Goal: Task Accomplishment & Management: Manage account settings

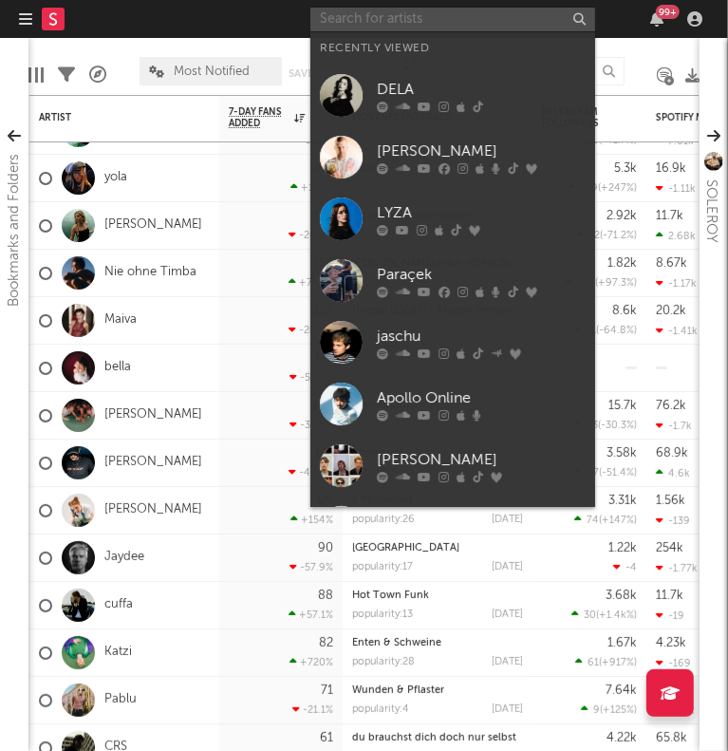
click at [481, 11] on input "text" at bounding box center [452, 20] width 285 height 24
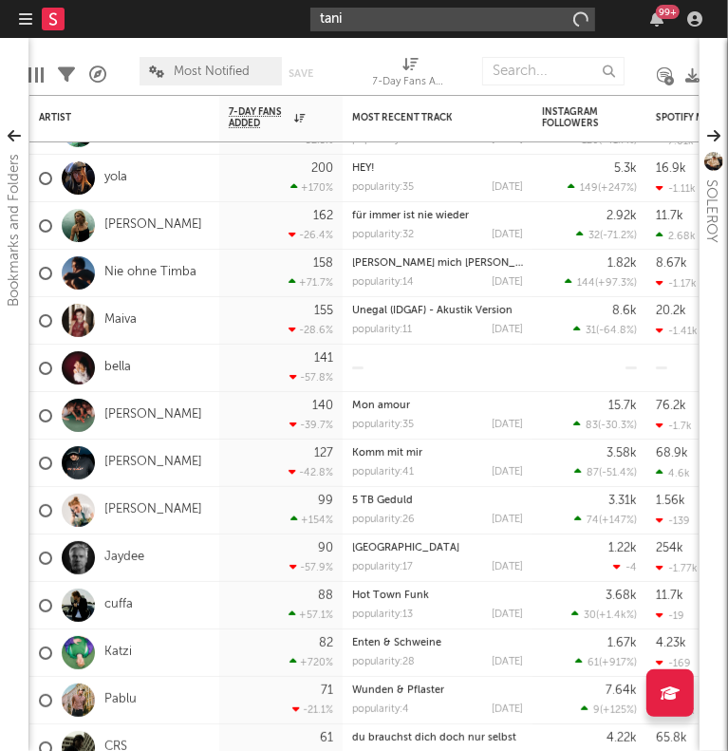
type input "tani"
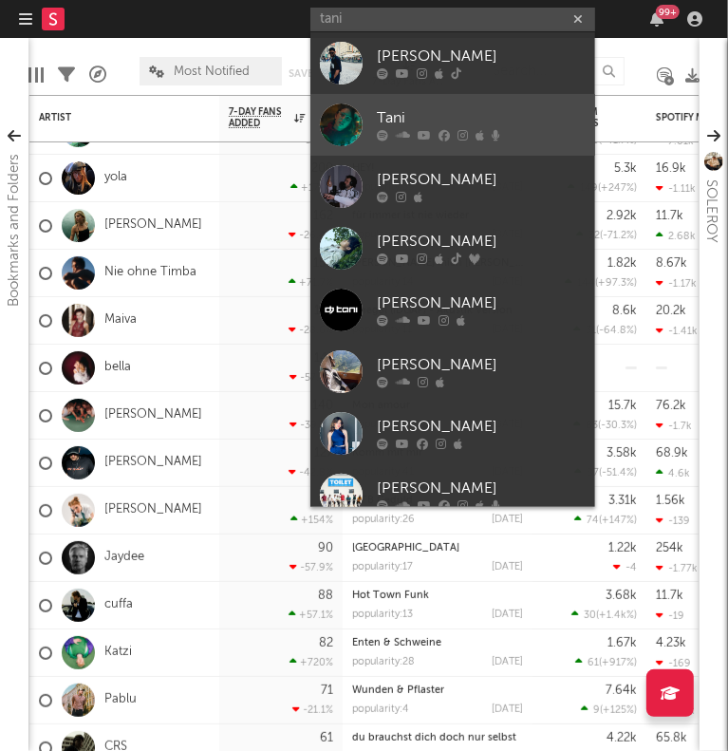
click at [539, 140] on div at bounding box center [481, 135] width 209 height 11
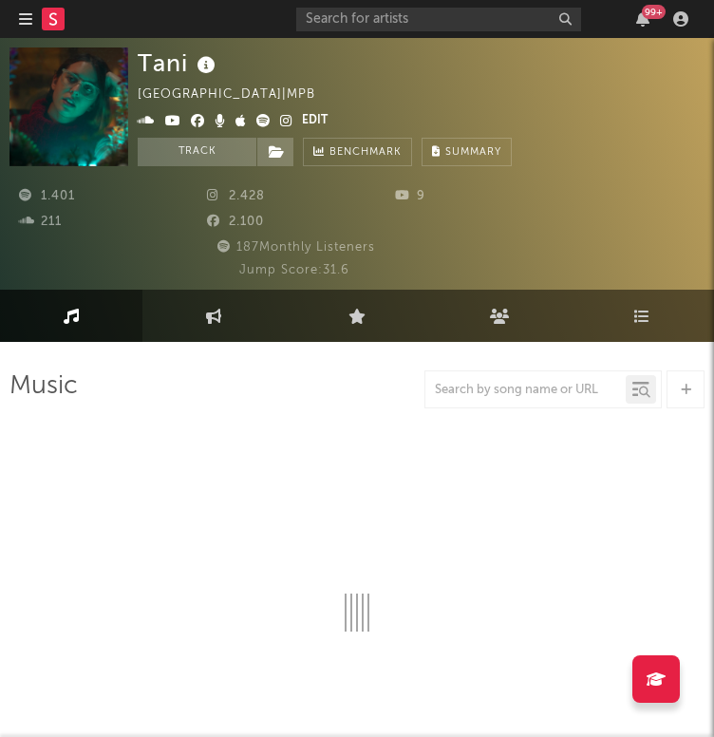
select select "1w"
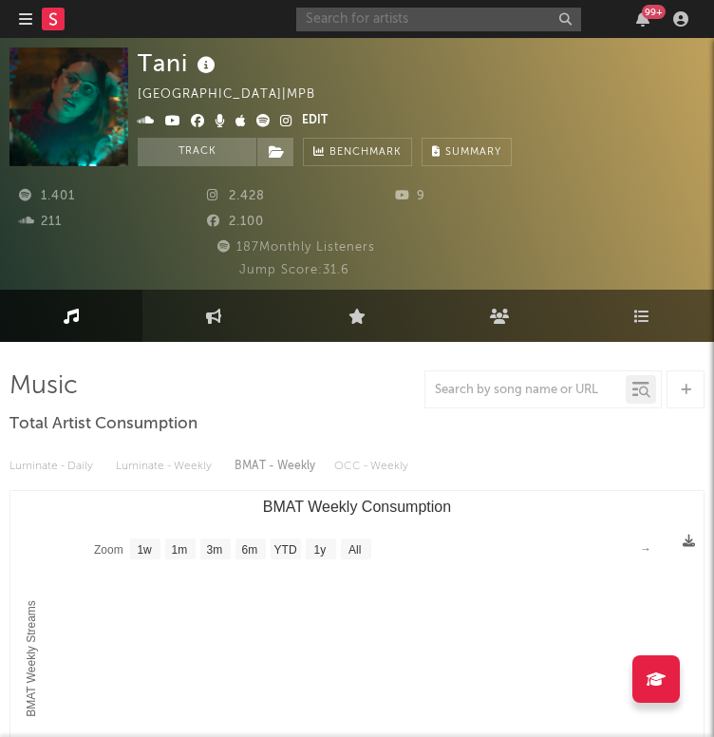
click at [409, 14] on input "text" at bounding box center [438, 20] width 285 height 24
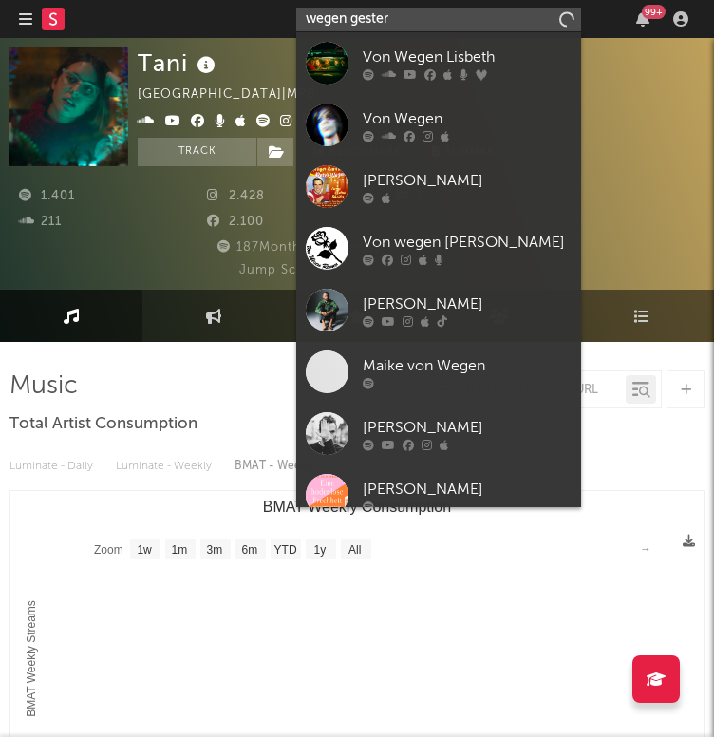
type input "wegen gestern"
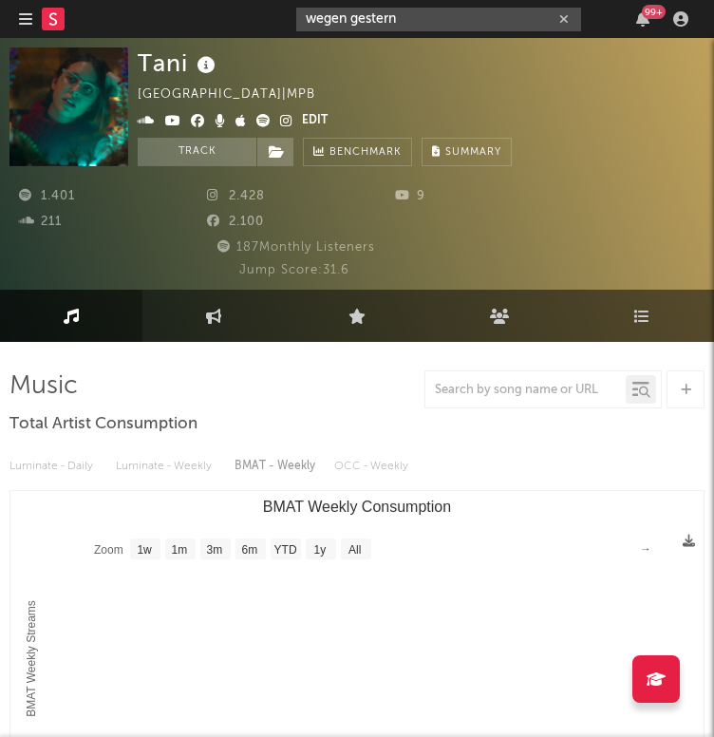
drag, startPoint x: 409, startPoint y: 14, endPoint x: 275, endPoint y: 13, distance: 133.8
click at [275, 13] on nav "Dashboard Discovery Assistant Charts Leads wegen gestern 99 +" at bounding box center [357, 19] width 714 height 38
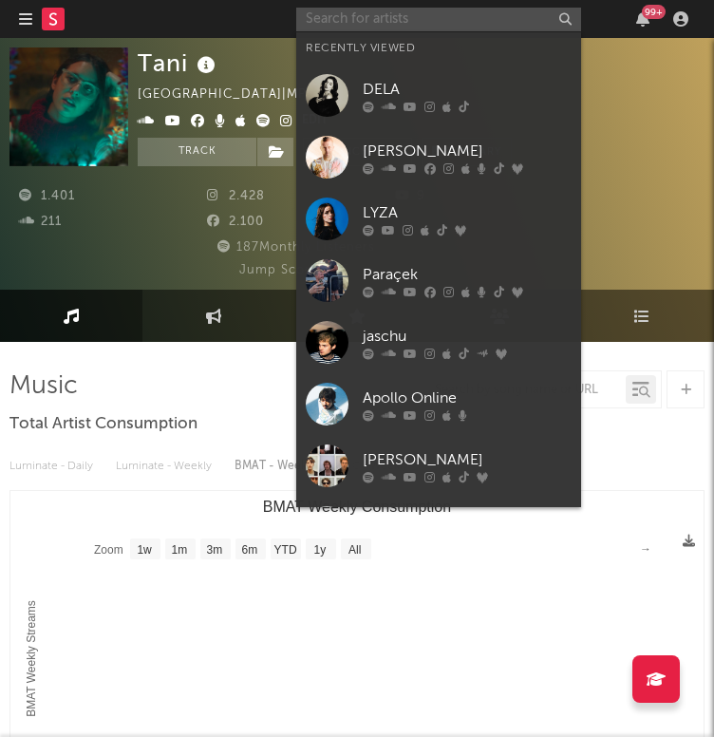
click at [364, 27] on input "text" at bounding box center [438, 20] width 285 height 24
paste input "[URL][DOMAIN_NAME]"
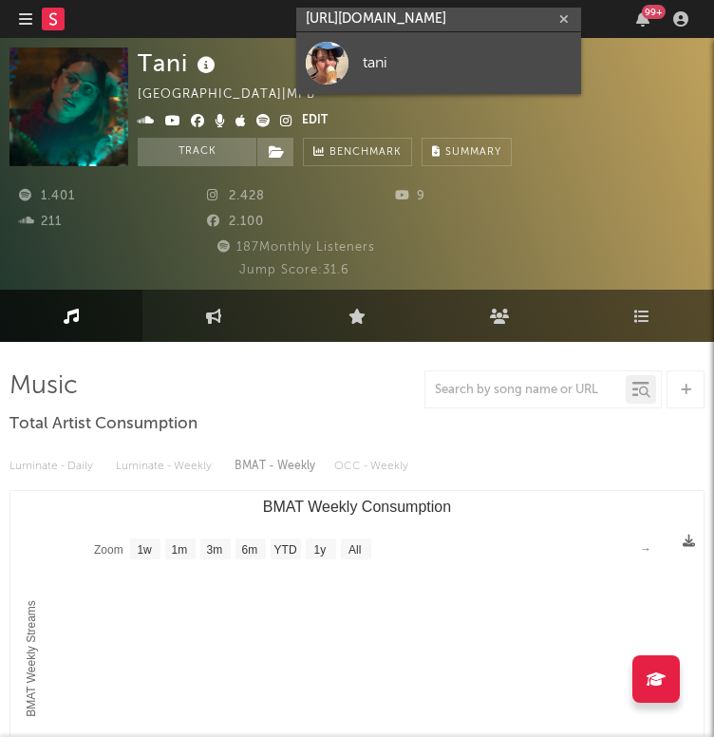
type input "[URL][DOMAIN_NAME]"
click at [354, 70] on link "tani" at bounding box center [438, 63] width 285 height 62
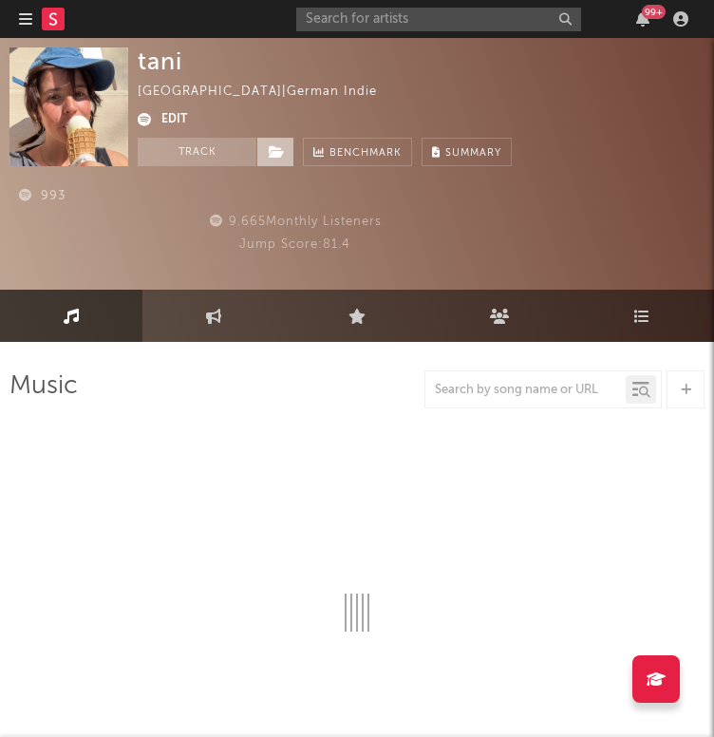
click at [277, 147] on icon at bounding box center [277, 151] width 16 height 13
select select "1w"
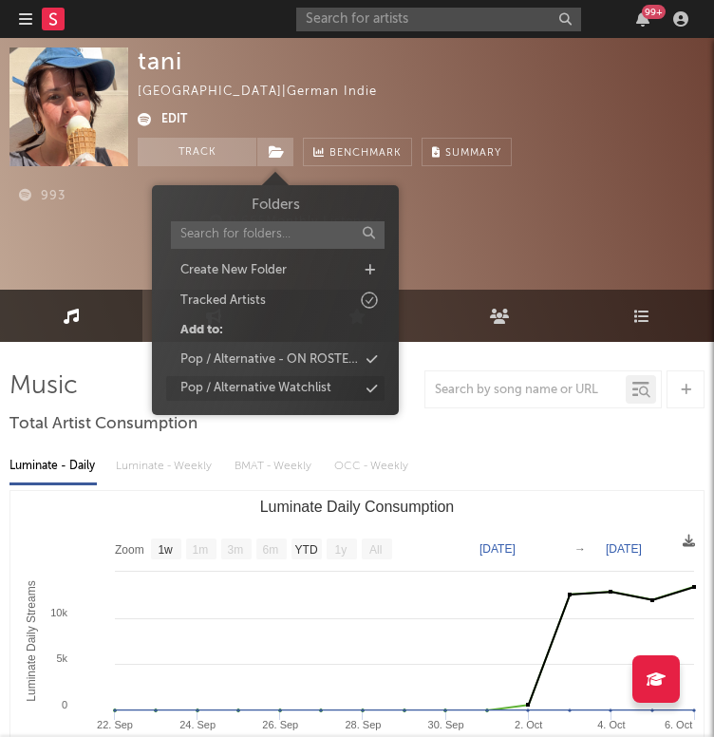
click at [299, 386] on div "Pop / Alternative Watchlist" at bounding box center [255, 388] width 151 height 19
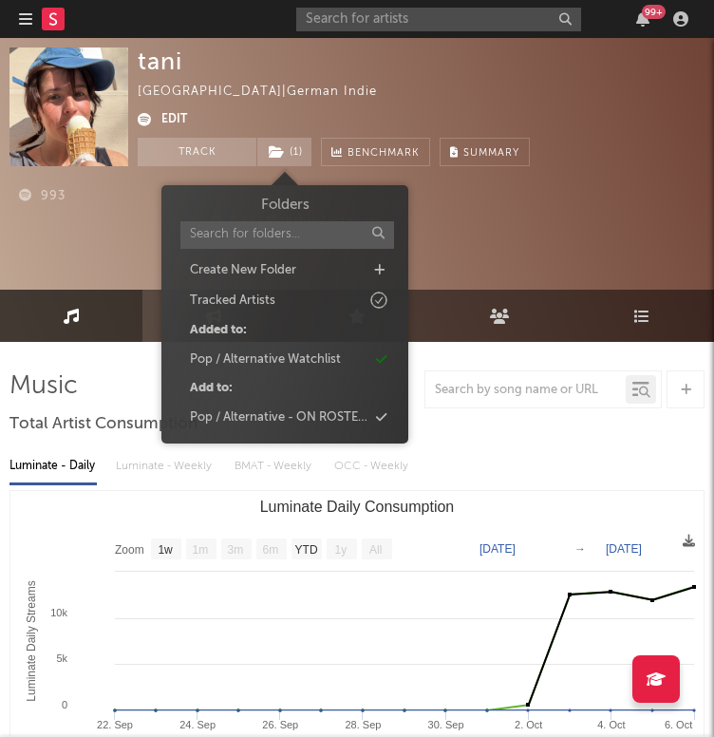
click at [401, 3] on div "99 +" at bounding box center [495, 19] width 399 height 38
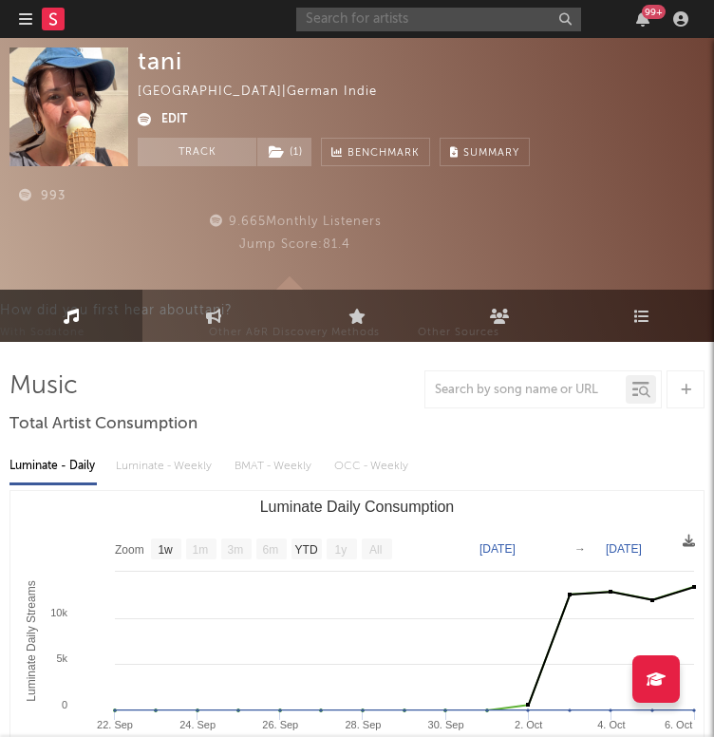
click at [401, 8] on input "text" at bounding box center [438, 20] width 285 height 24
click at [401, 21] on input "text" at bounding box center [438, 20] width 285 height 24
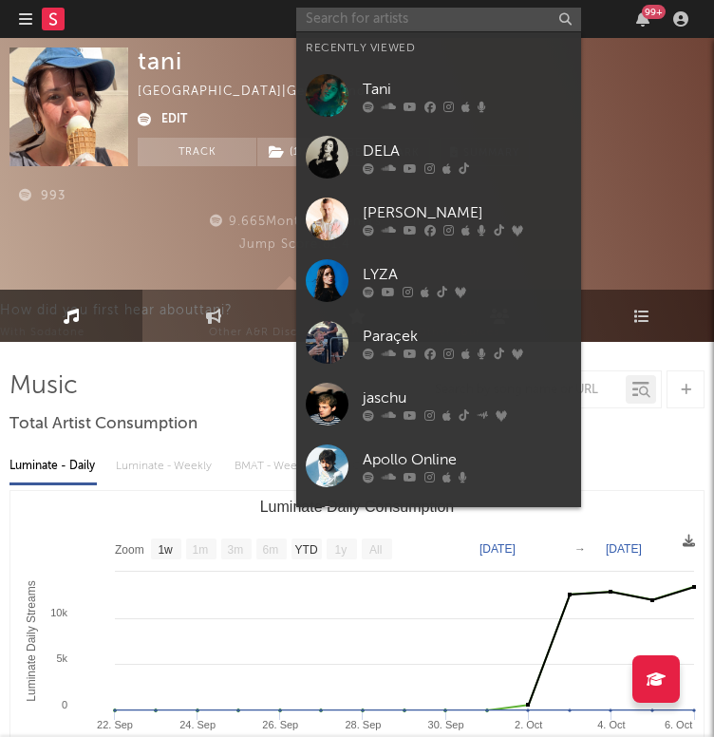
paste input "[URL][DOMAIN_NAME]"
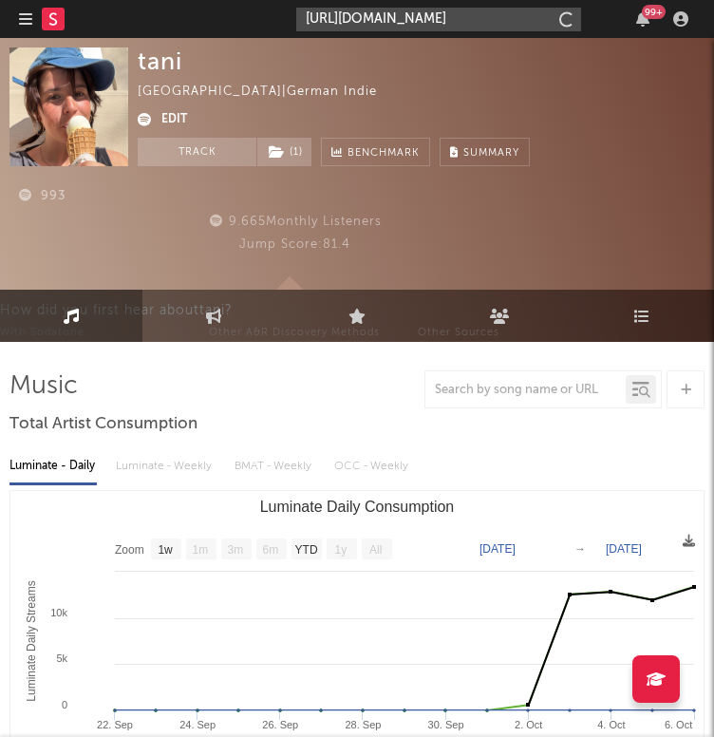
scroll to position [0, 356]
type input "[URL][DOMAIN_NAME]"
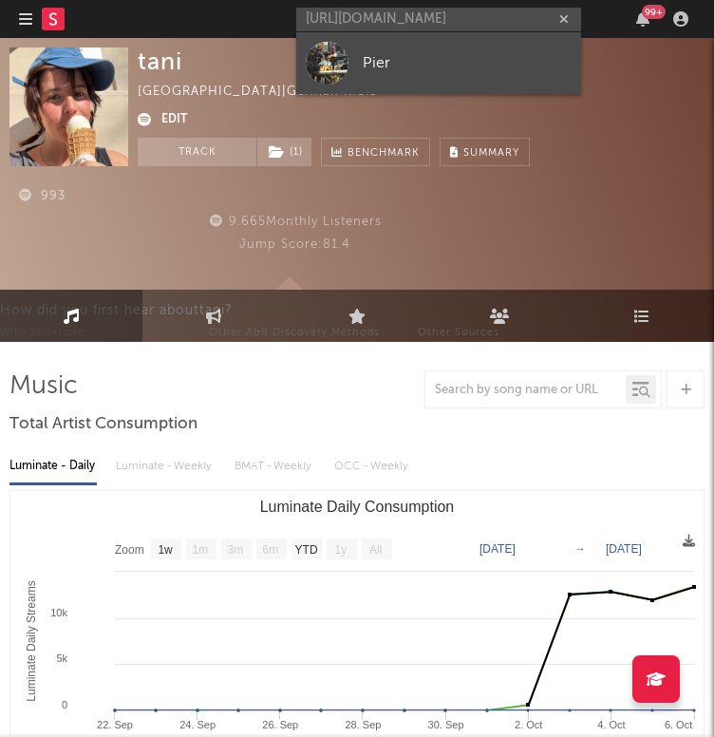
click at [396, 54] on div "Pier" at bounding box center [467, 62] width 209 height 23
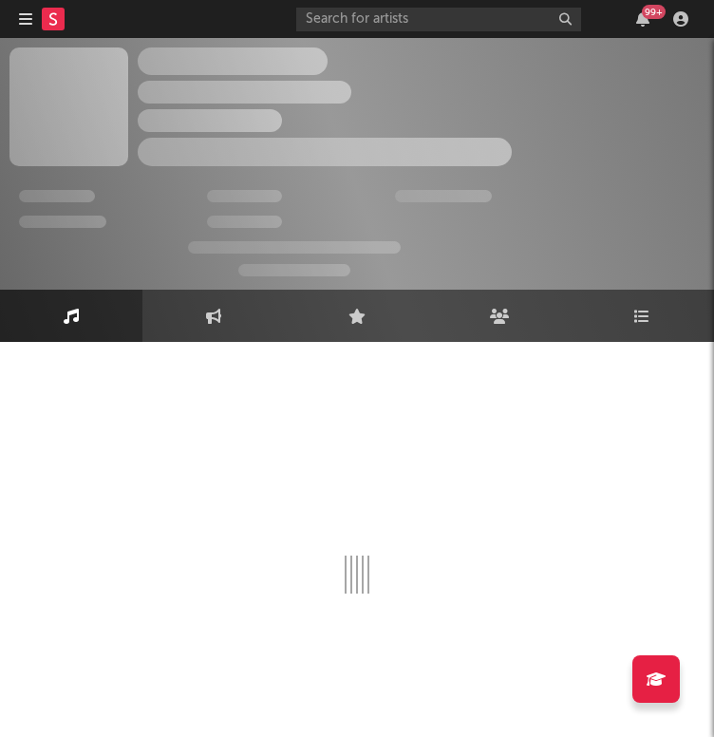
select select "1w"
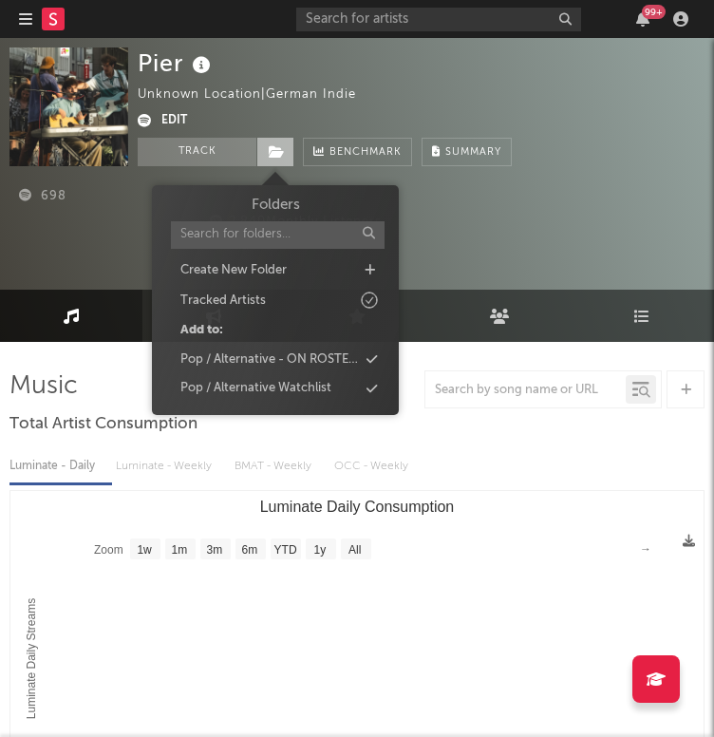
click at [286, 156] on span at bounding box center [275, 152] width 38 height 28
click at [291, 383] on div "Pop / Alternative Watchlist" at bounding box center [255, 388] width 151 height 19
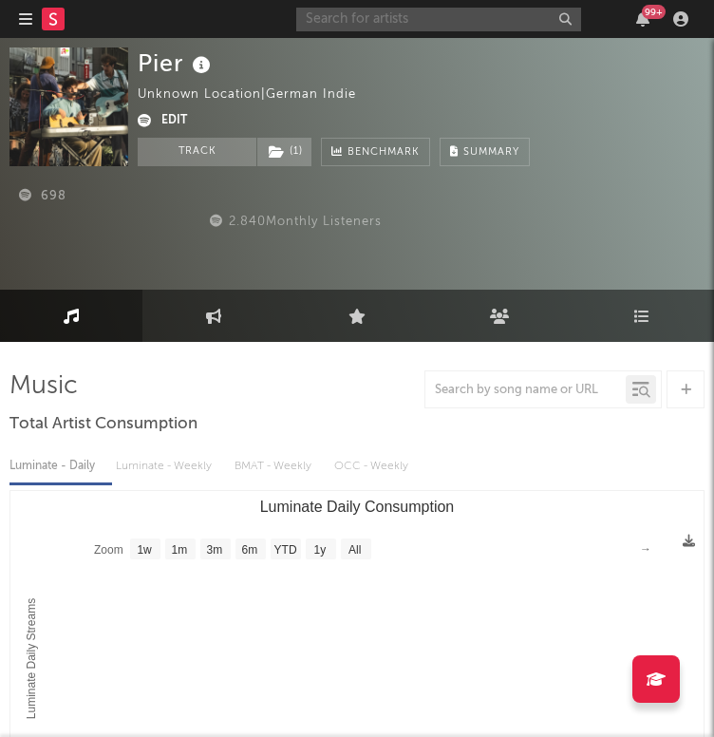
click at [371, 28] on input "text" at bounding box center [438, 20] width 285 height 24
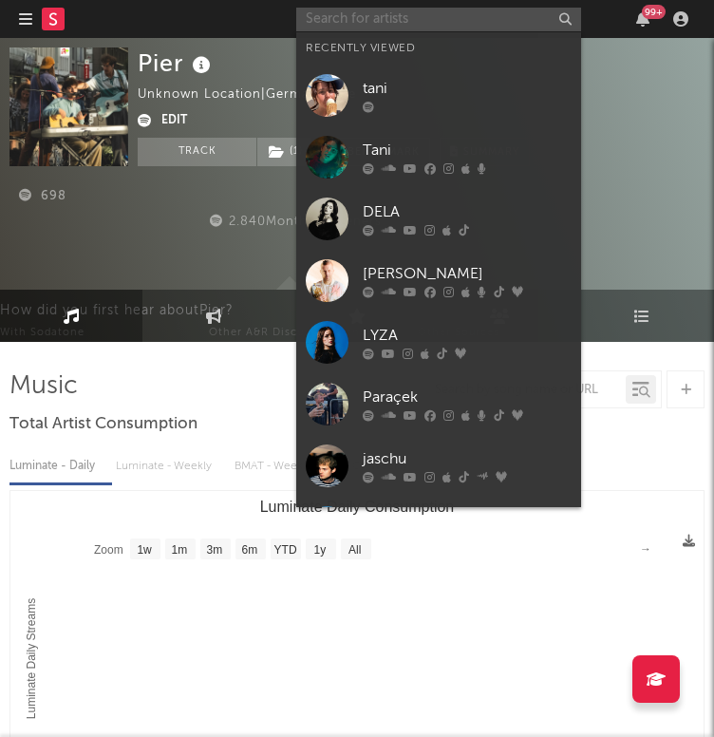
paste input "[URL][DOMAIN_NAME]"
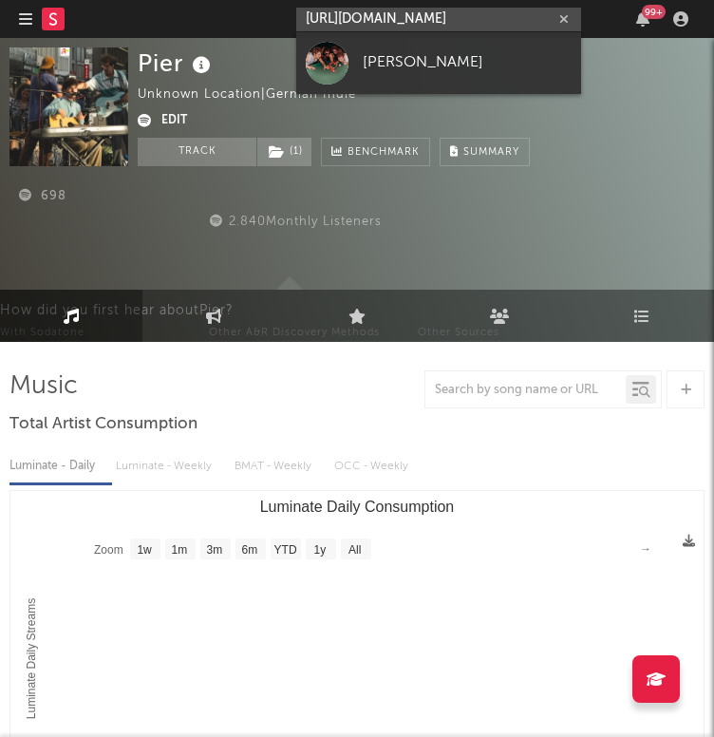
scroll to position [0, 361]
type input "[URL][DOMAIN_NAME]"
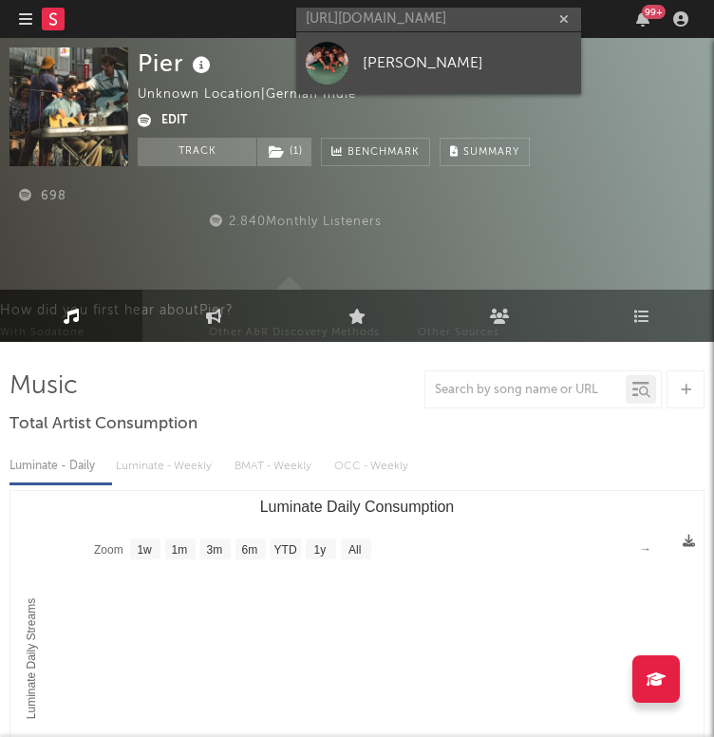
scroll to position [0, 0]
click at [375, 59] on div "[PERSON_NAME]" at bounding box center [467, 62] width 209 height 23
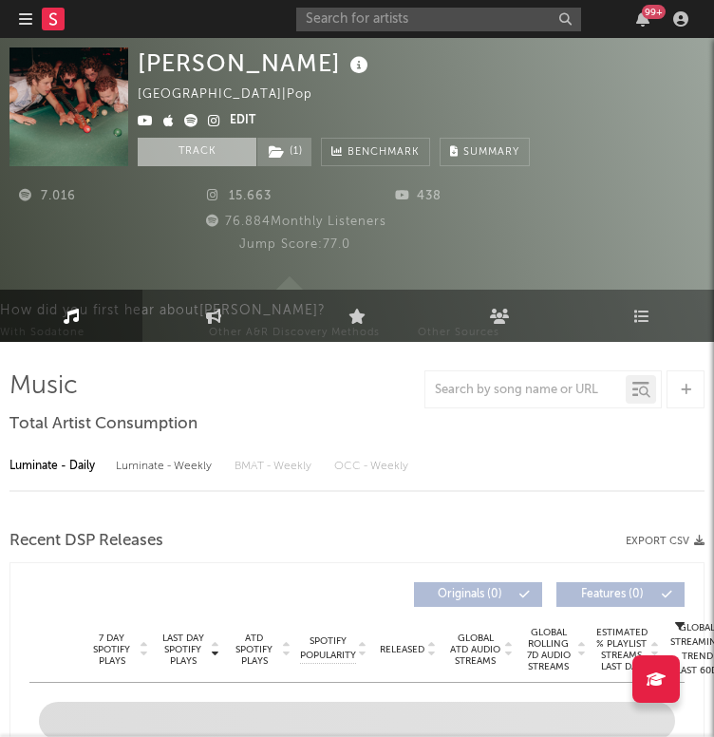
select select "1w"
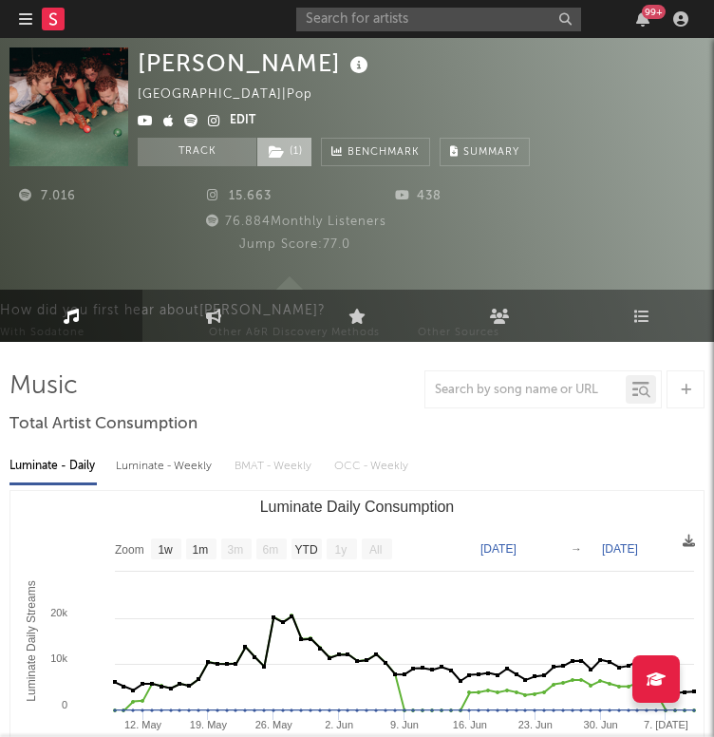
click at [285, 157] on span "( 1 )" at bounding box center [284, 152] width 56 height 28
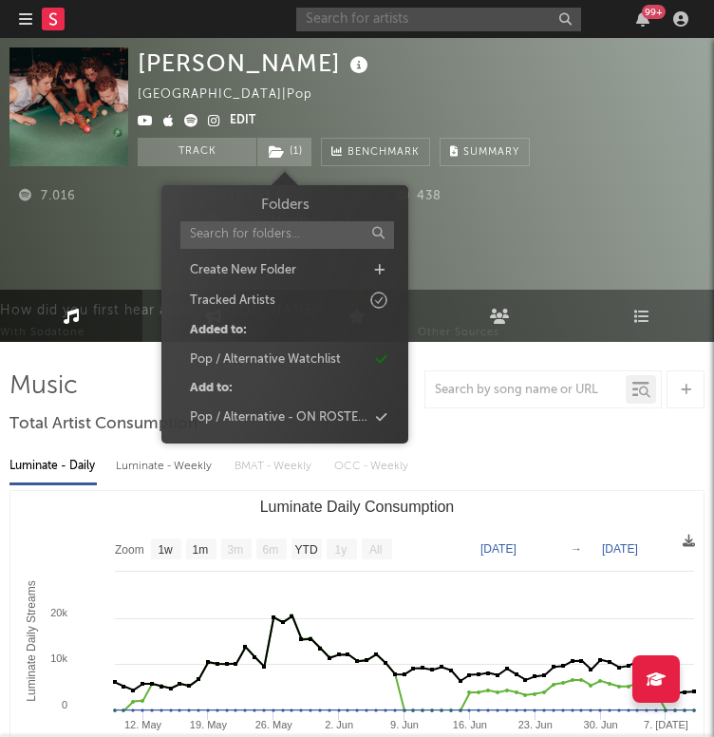
click at [379, 29] on input "text" at bounding box center [438, 20] width 285 height 24
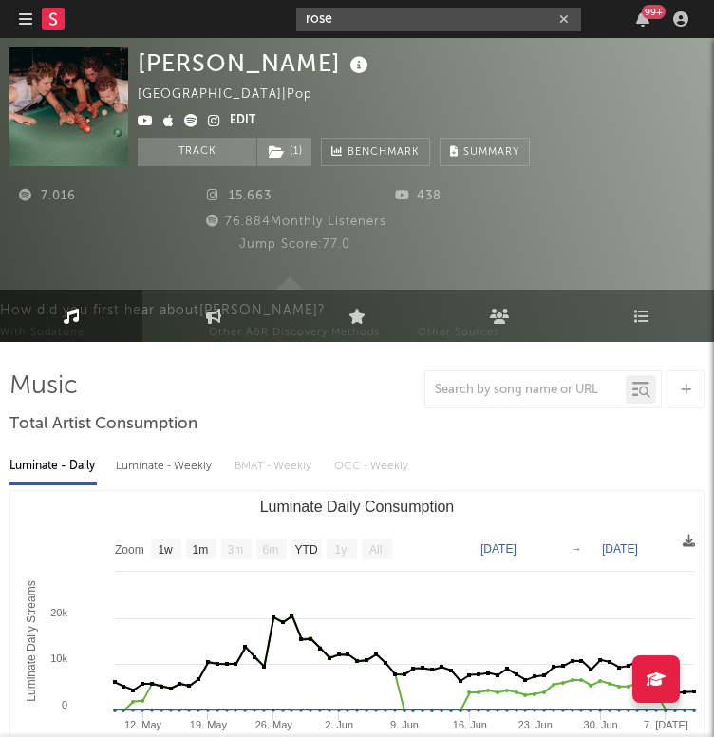
click at [334, 24] on input "rose" at bounding box center [438, 20] width 285 height 24
drag, startPoint x: 343, startPoint y: 23, endPoint x: 268, endPoint y: 26, distance: 75.0
click at [268, 26] on nav "Dashboard Discovery Assistant Charts Leads rose 99 +" at bounding box center [357, 19] width 714 height 38
paste input "[URL][DOMAIN_NAME]"
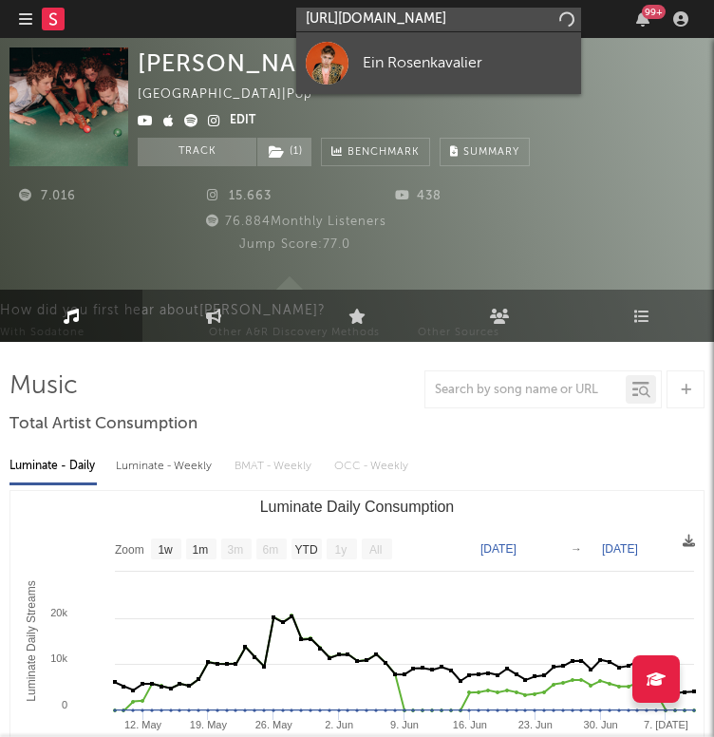
type input "[URL][DOMAIN_NAME]"
click at [543, 71] on div "Ein Rosenkavalier" at bounding box center [467, 62] width 209 height 23
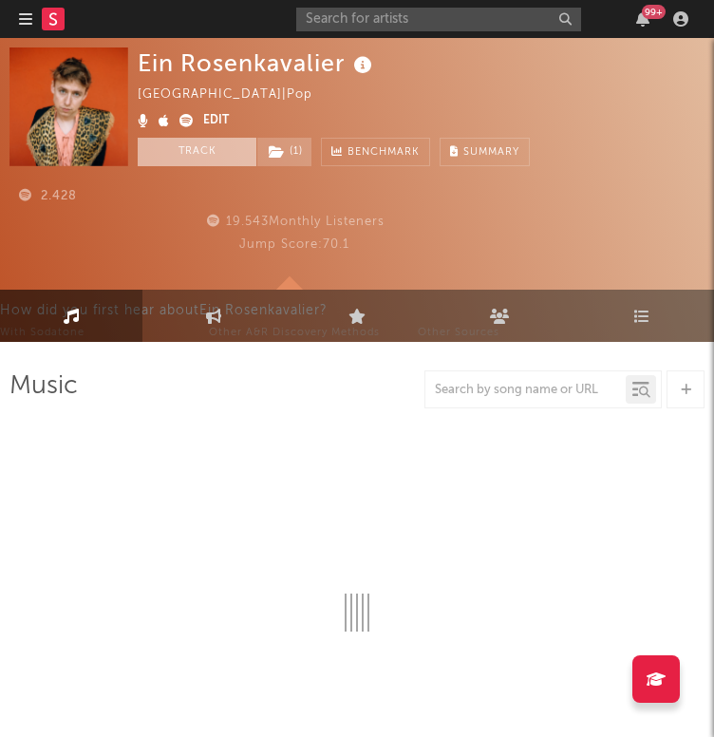
click at [229, 150] on button "Track" at bounding box center [197, 152] width 119 height 28
select select "6m"
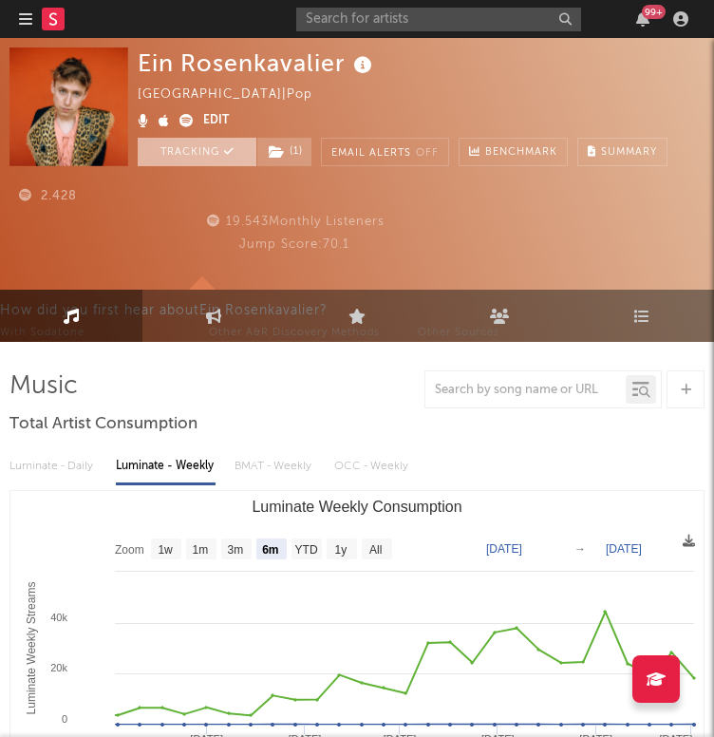
click at [234, 149] on button "Tracking" at bounding box center [197, 152] width 119 height 28
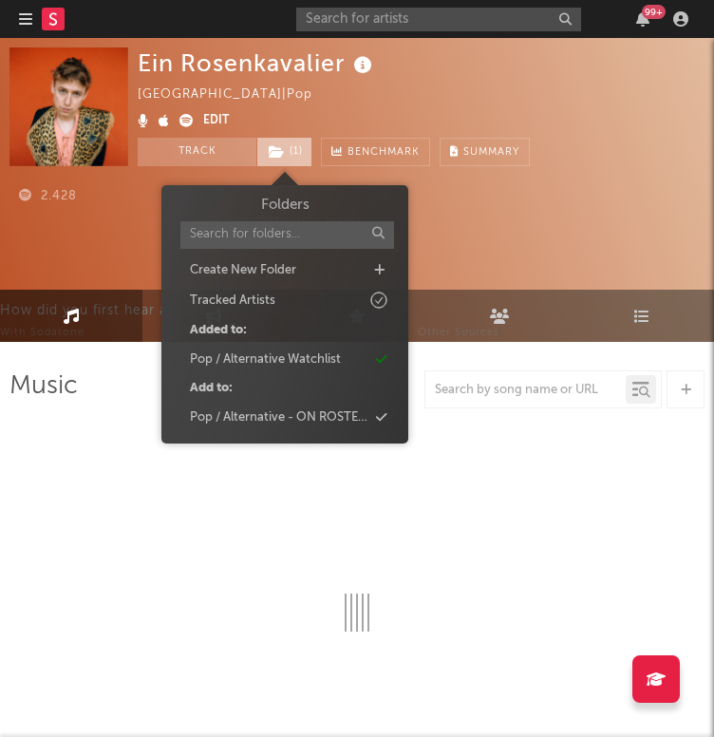
click at [274, 146] on icon at bounding box center [277, 151] width 16 height 13
select select "6m"
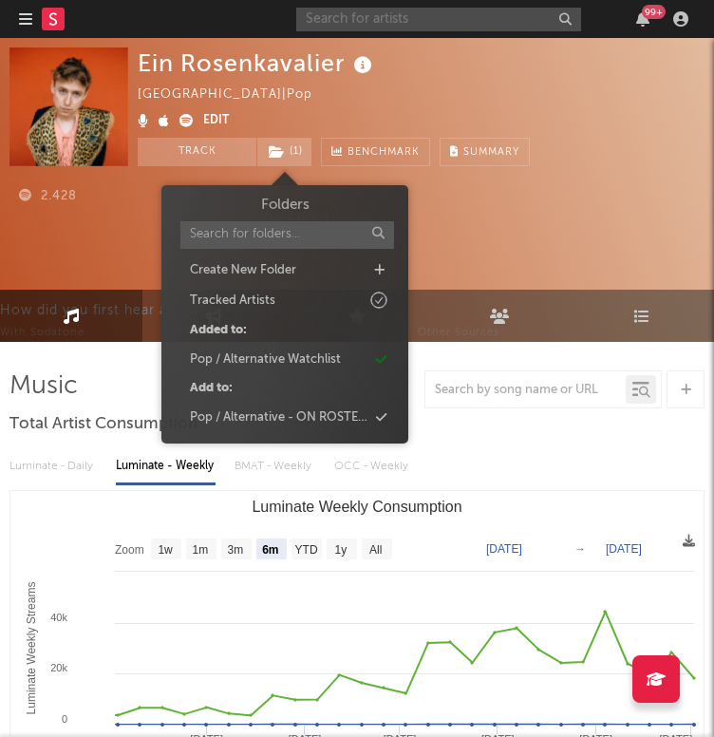
click at [420, 15] on input "text" at bounding box center [438, 20] width 285 height 24
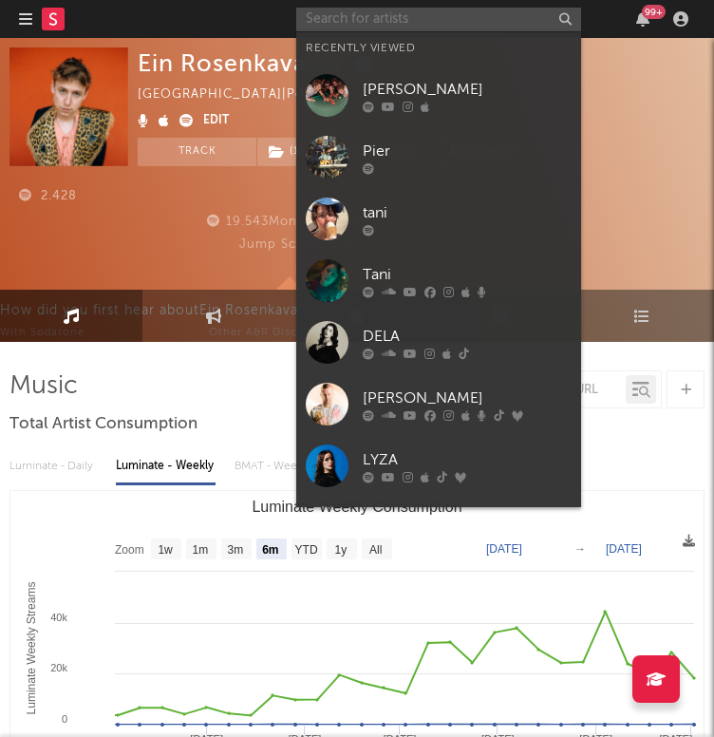
click at [387, 21] on input "text" at bounding box center [438, 20] width 285 height 24
paste input "[URL][DOMAIN_NAME]"
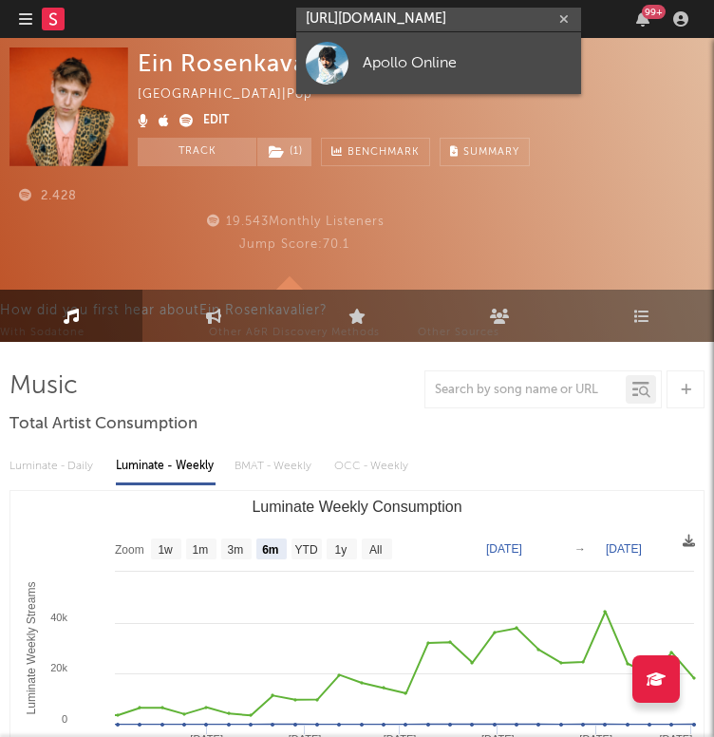
type input "[URL][DOMAIN_NAME]"
click at [380, 41] on link "Apollo Online" at bounding box center [438, 63] width 285 height 62
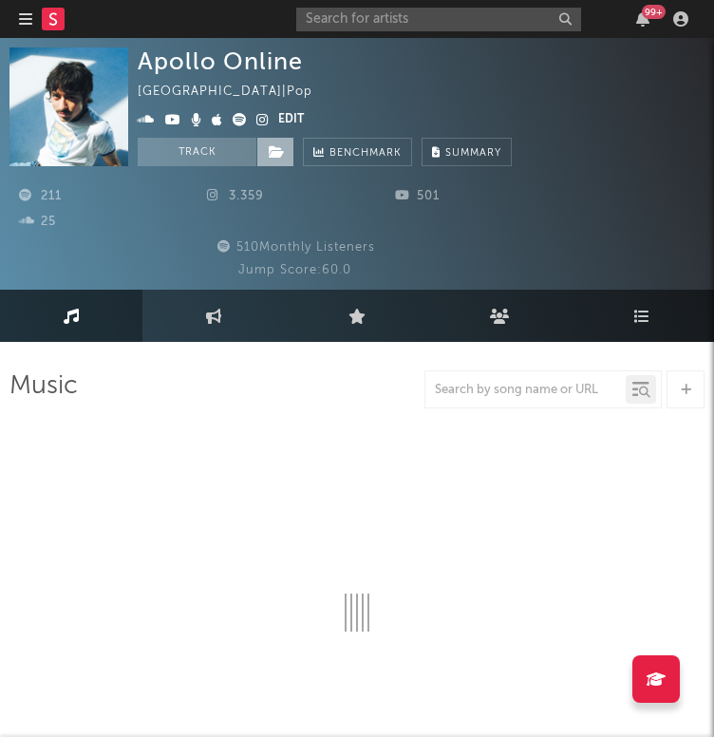
click at [269, 147] on icon at bounding box center [277, 151] width 16 height 13
select select "1w"
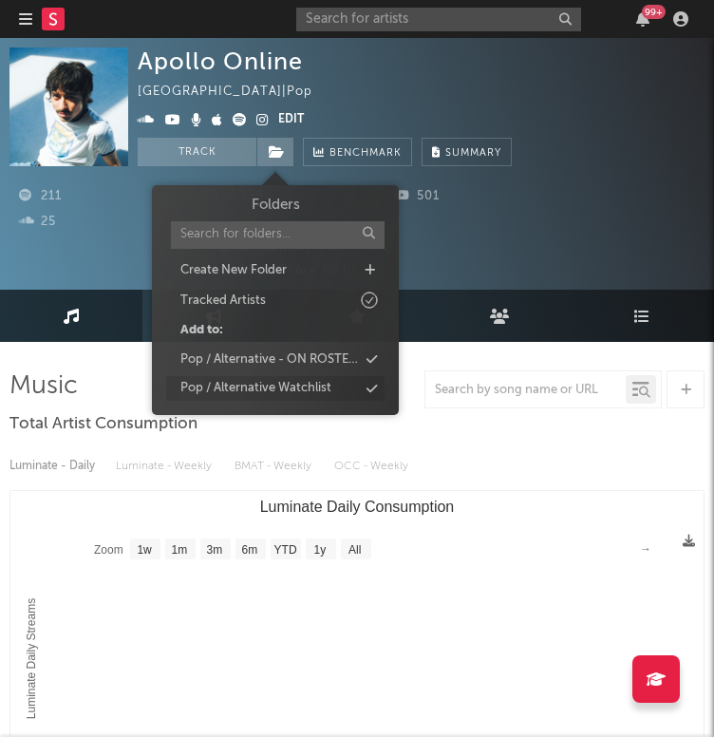
click at [281, 391] on div "Pop / Alternative Watchlist" at bounding box center [255, 388] width 151 height 19
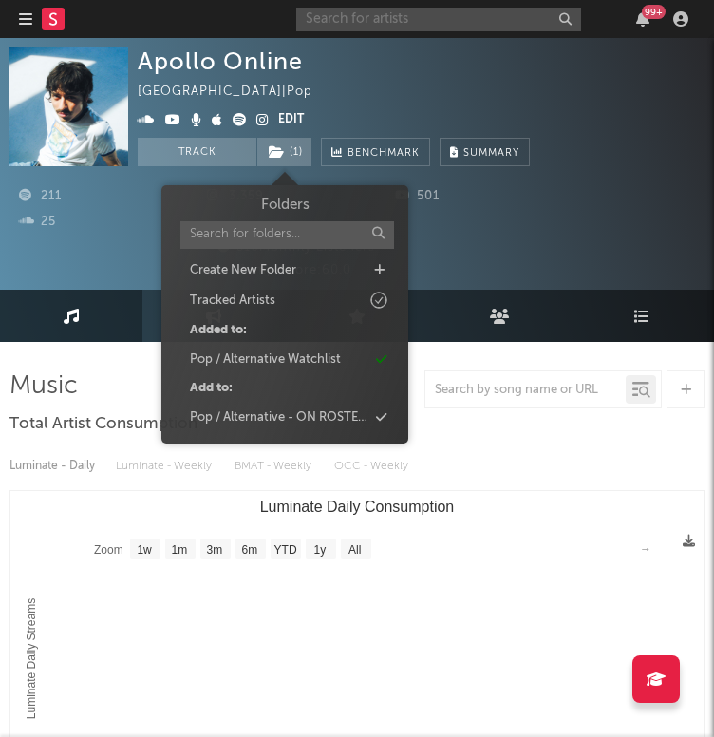
click at [484, 17] on input "text" at bounding box center [438, 20] width 285 height 24
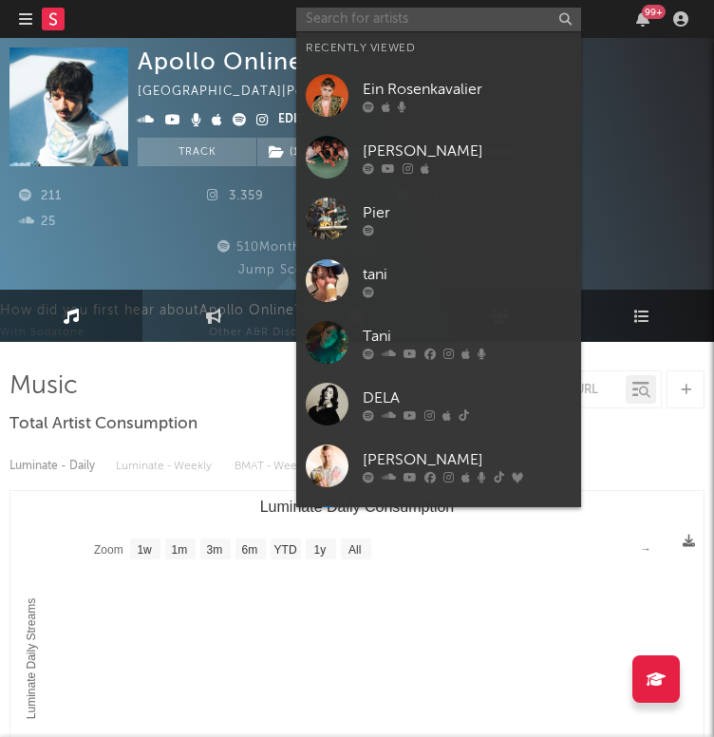
paste input "[URL][DOMAIN_NAME]"
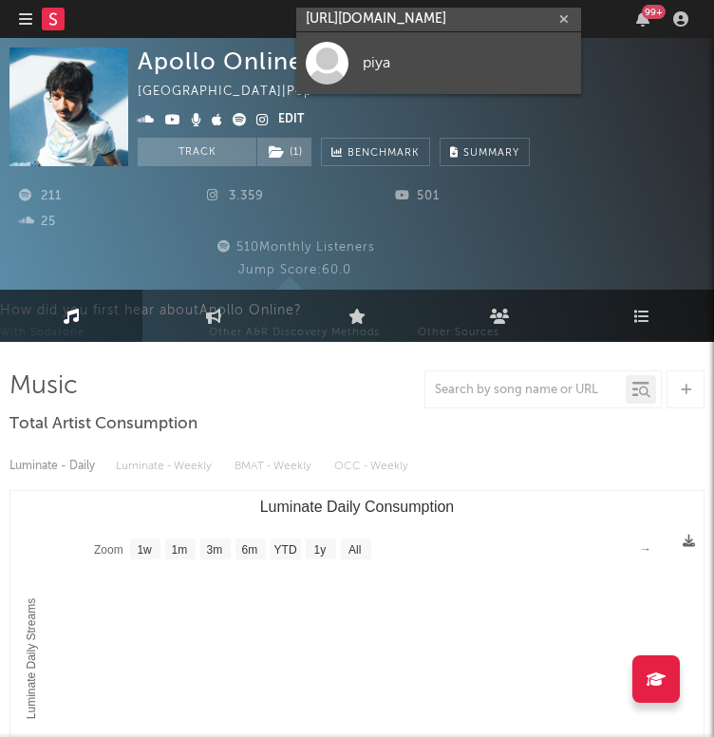
type input "[URL][DOMAIN_NAME]"
click at [364, 78] on link "piya" at bounding box center [438, 63] width 285 height 62
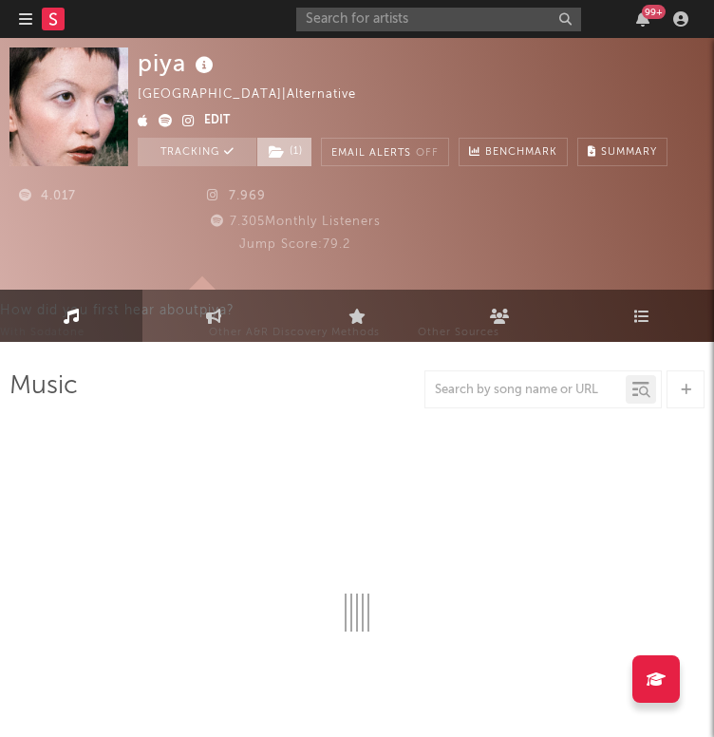
select select "1w"
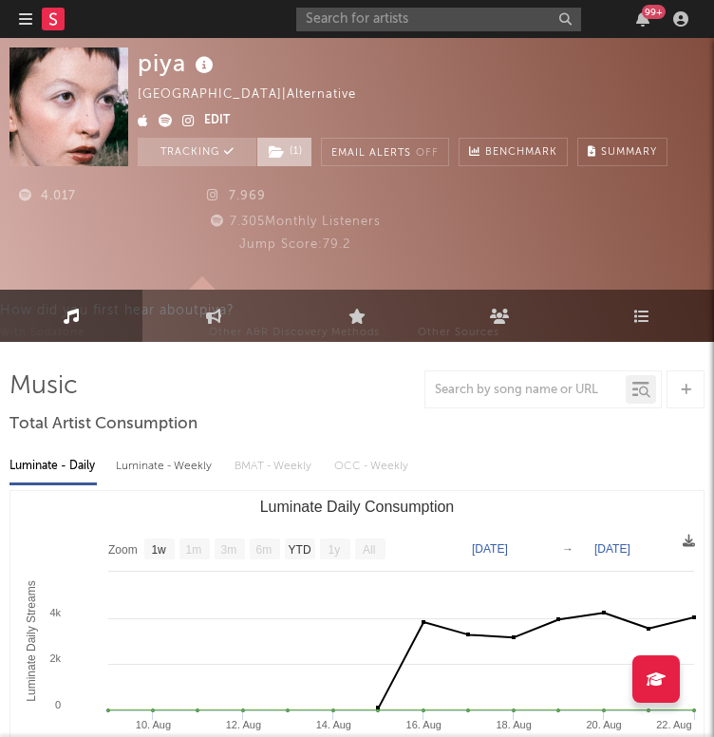
click at [273, 159] on icon at bounding box center [277, 151] width 16 height 13
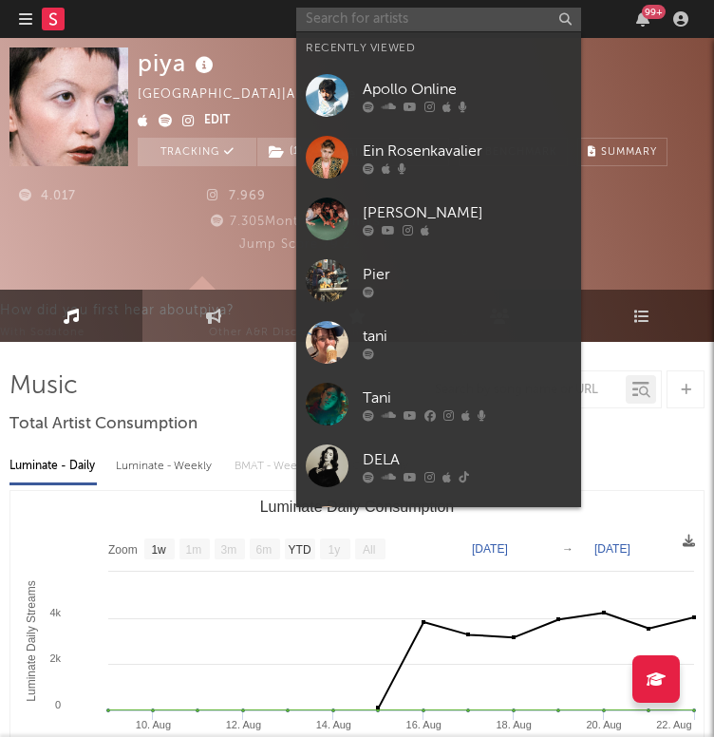
click at [380, 8] on input "text" at bounding box center [438, 20] width 285 height 24
paste input "[URL][DOMAIN_NAME]"
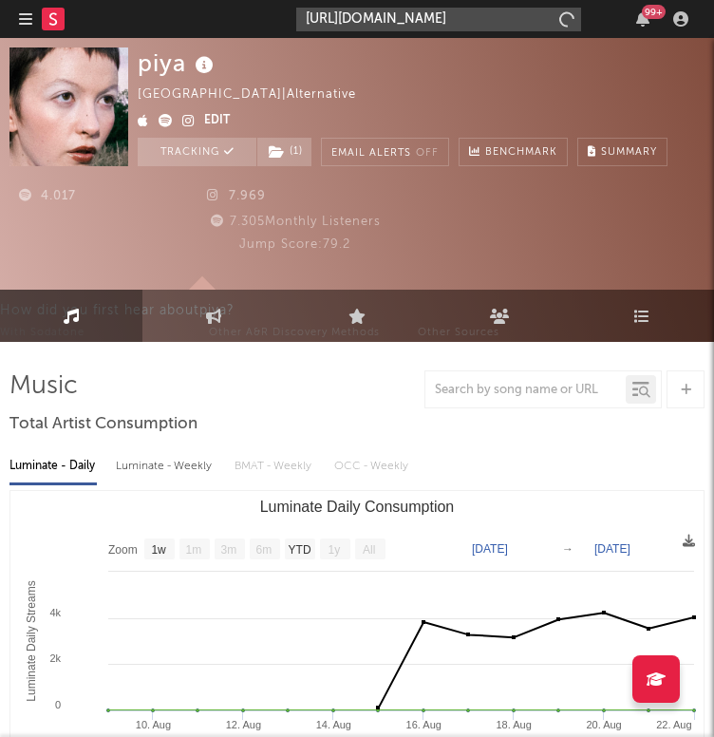
scroll to position [0, 360]
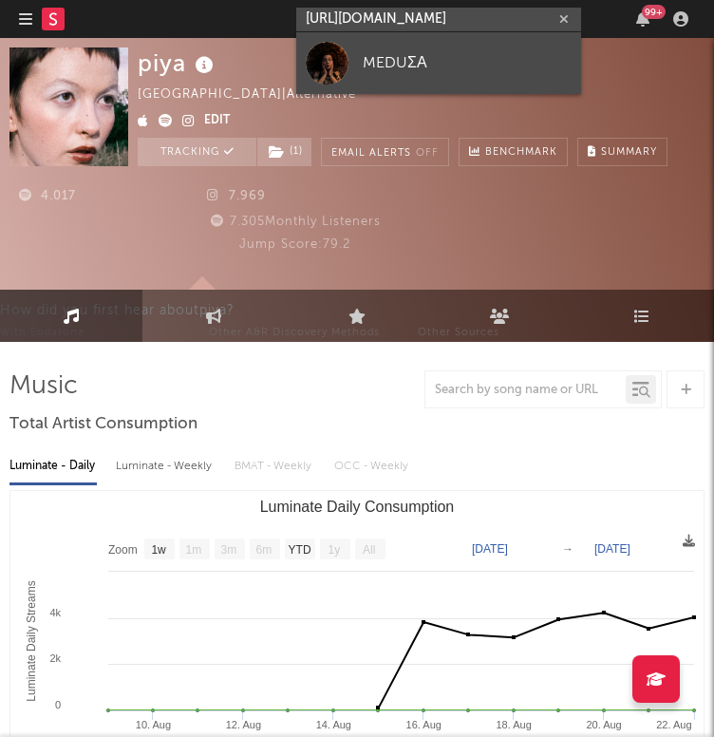
type input "[URL][DOMAIN_NAME]"
click at [409, 52] on div "MEDUΣΑ" at bounding box center [467, 62] width 209 height 23
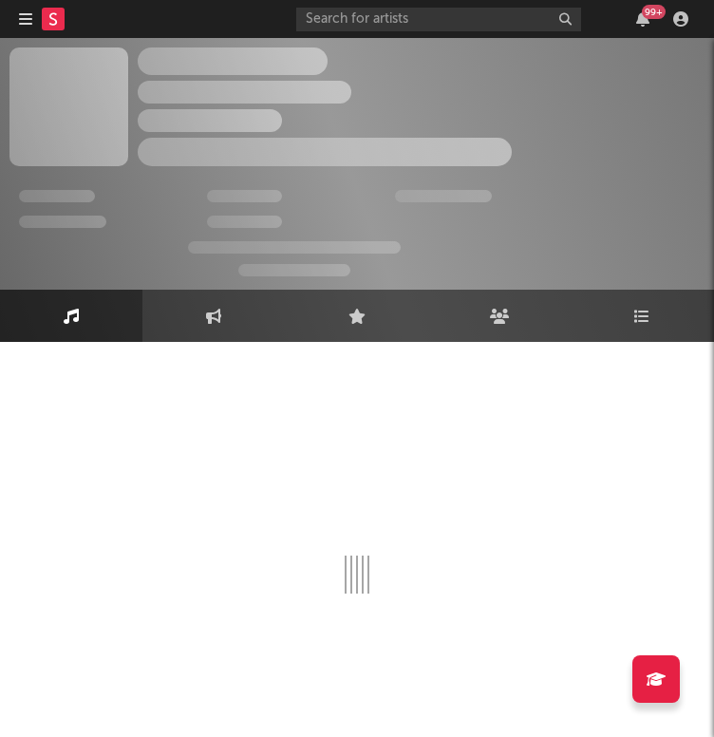
select select "1w"
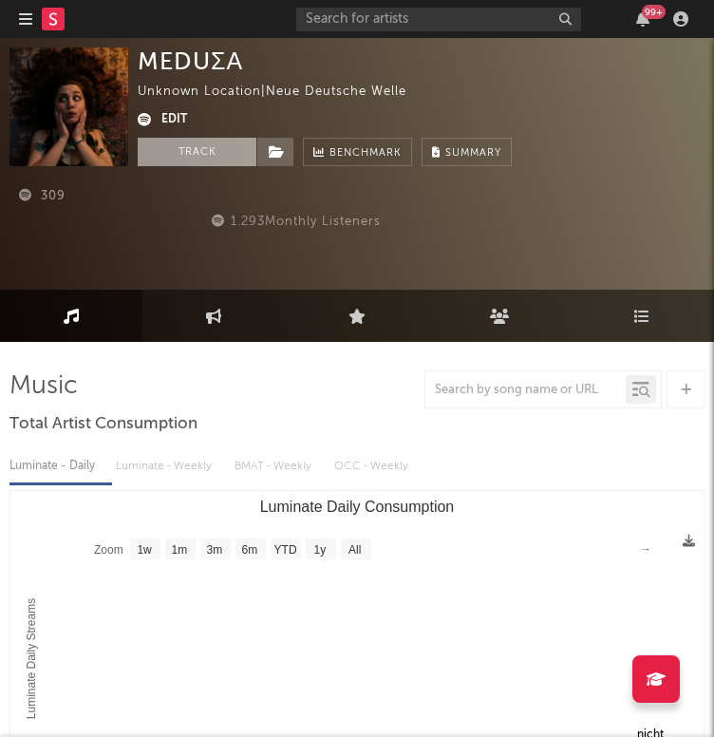
click at [205, 156] on button "Track" at bounding box center [197, 152] width 119 height 28
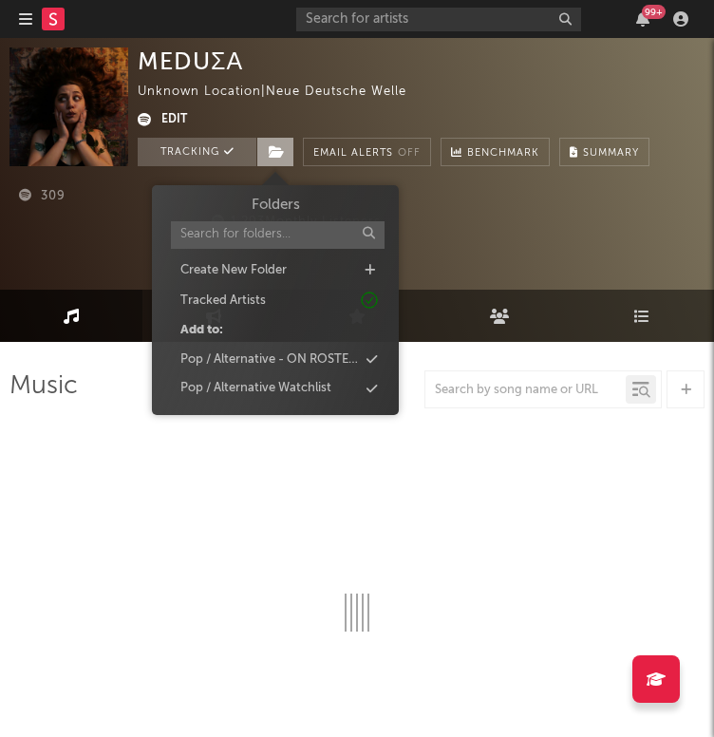
click at [278, 155] on icon at bounding box center [277, 151] width 16 height 13
select select "1w"
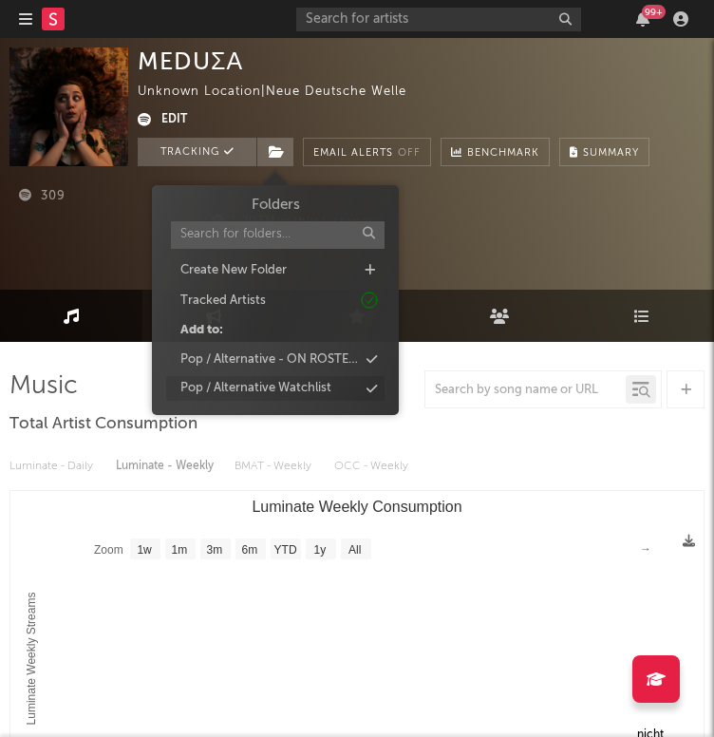
click at [285, 399] on div "Pop / Alternative Watchlist" at bounding box center [275, 388] width 218 height 25
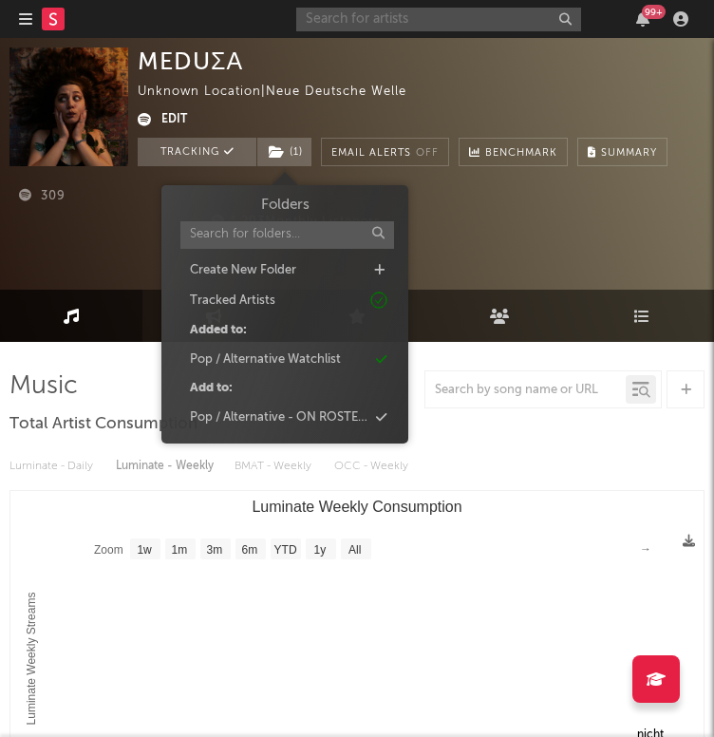
click at [349, 9] on input "text" at bounding box center [438, 20] width 285 height 24
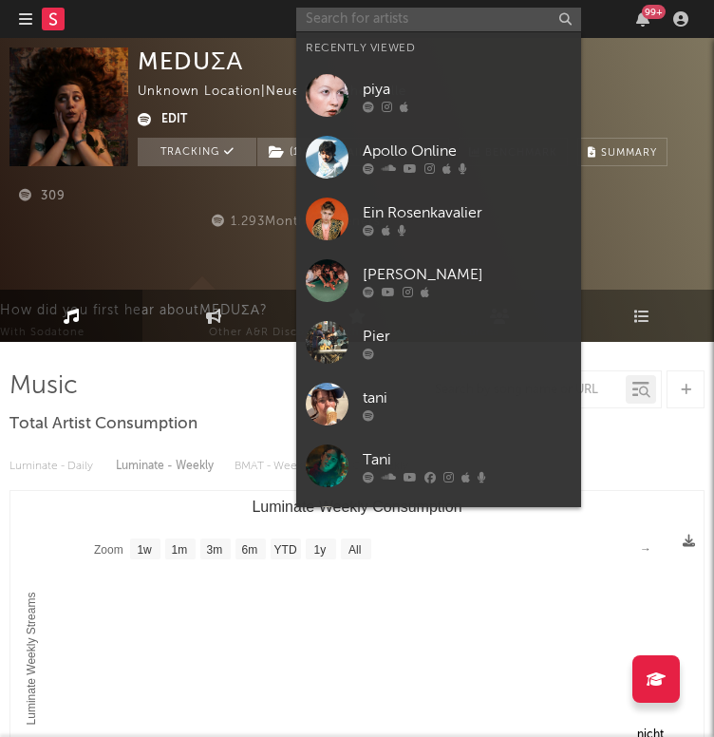
paste input "[URL][DOMAIN_NAME]"
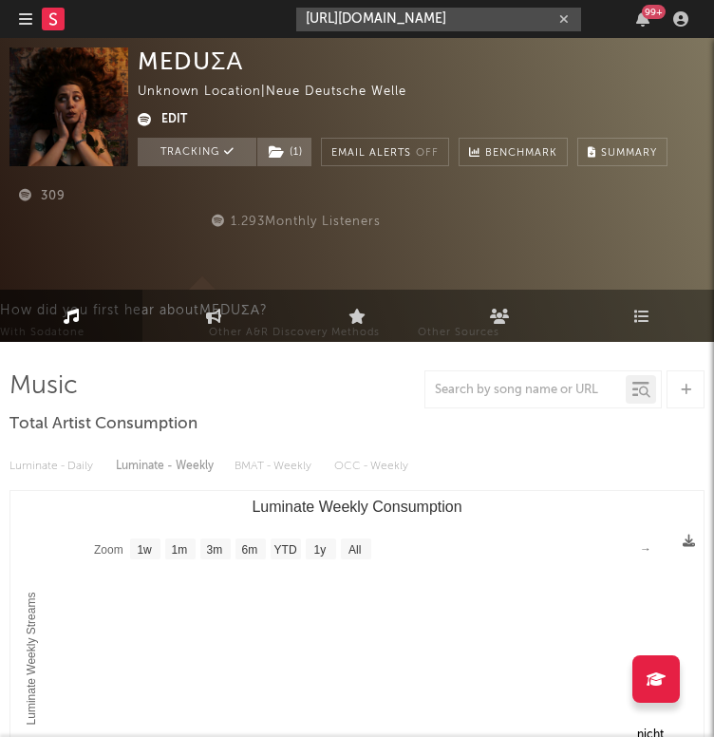
scroll to position [0, 339]
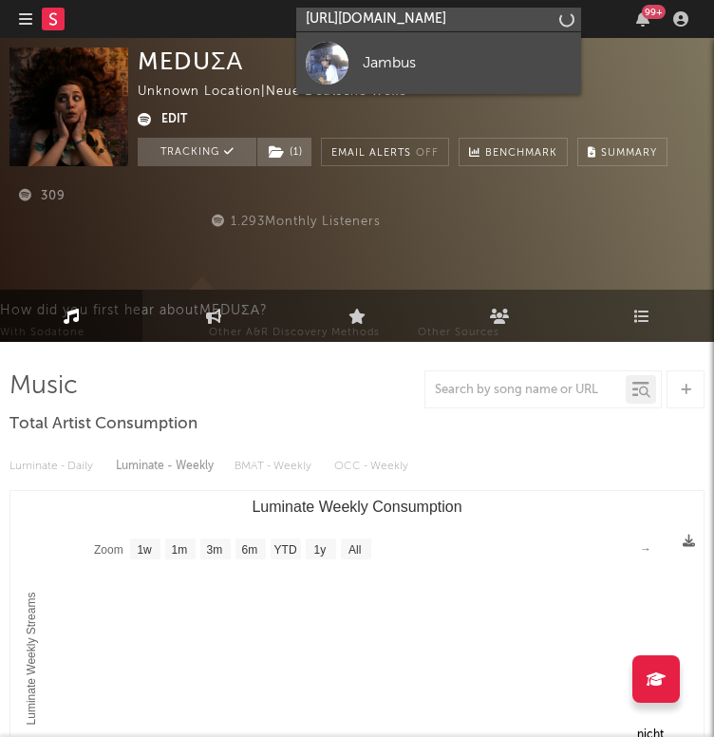
type input "[URL][DOMAIN_NAME]"
click at [433, 51] on div "Jambus" at bounding box center [467, 62] width 209 height 23
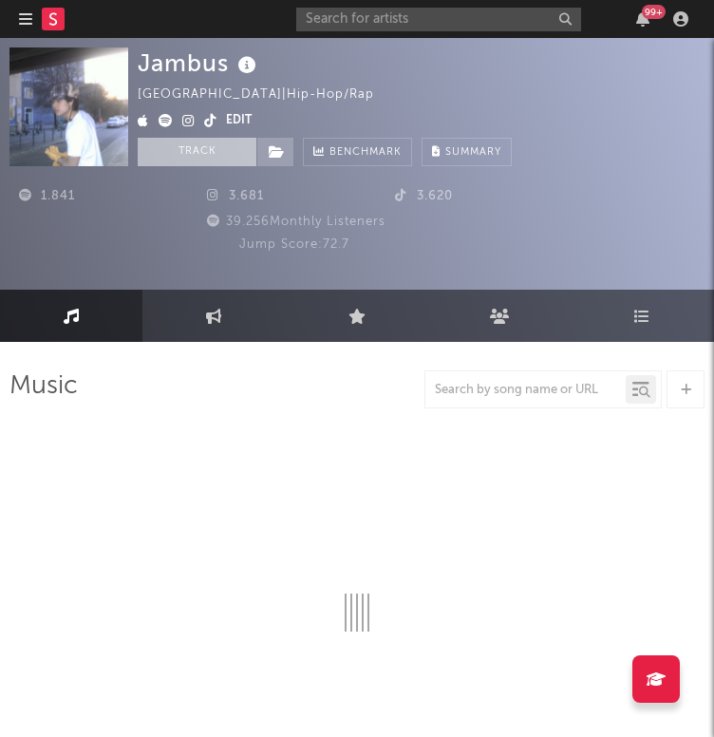
click at [192, 152] on button "Track" at bounding box center [197, 152] width 119 height 28
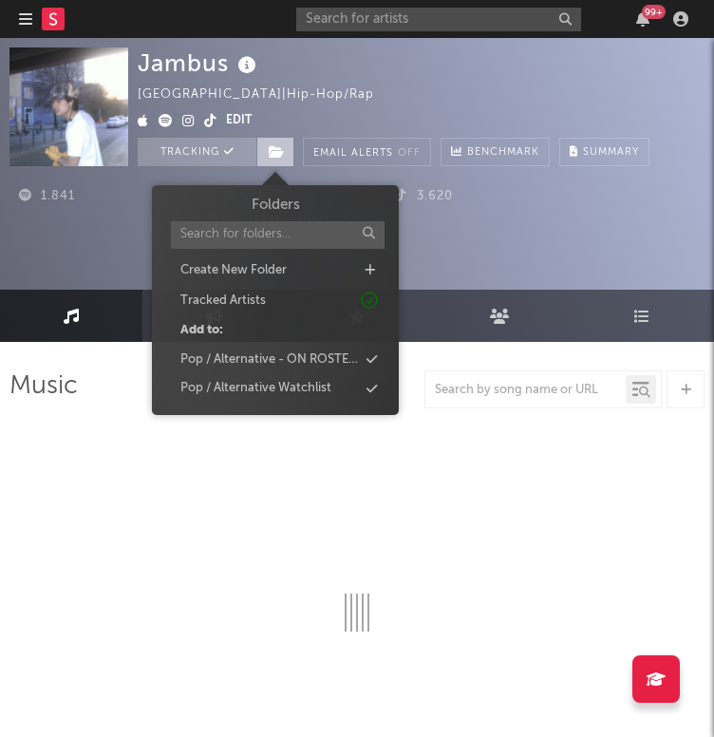
click at [268, 144] on span at bounding box center [275, 152] width 38 height 28
select select "1w"
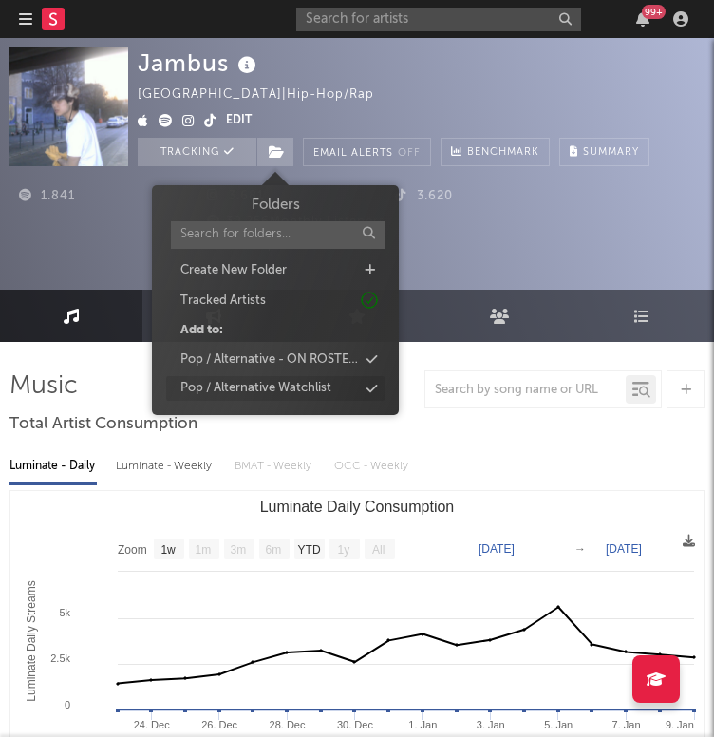
click at [270, 392] on div "Pop / Alternative Watchlist" at bounding box center [255, 388] width 151 height 19
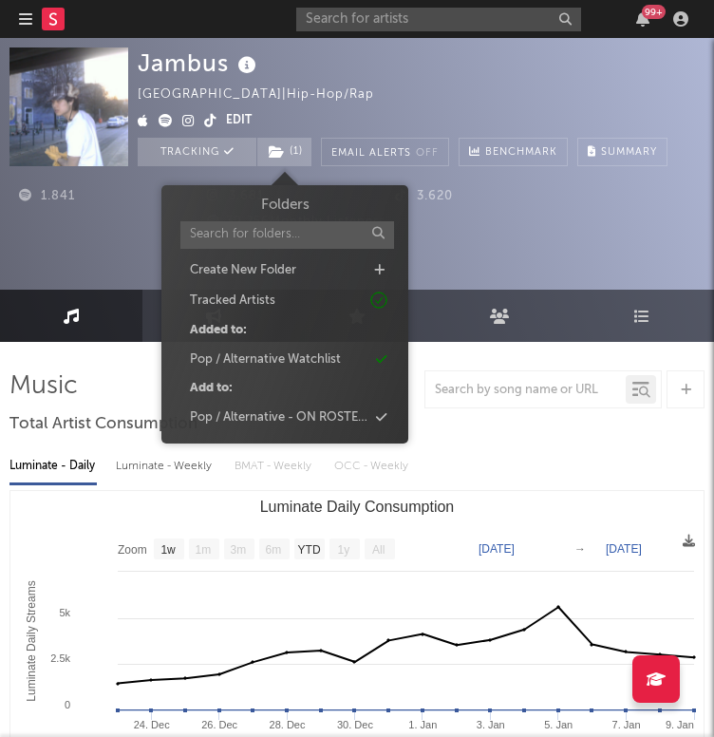
drag, startPoint x: 159, startPoint y: 137, endPoint x: 174, endPoint y: 121, distance: 21.5
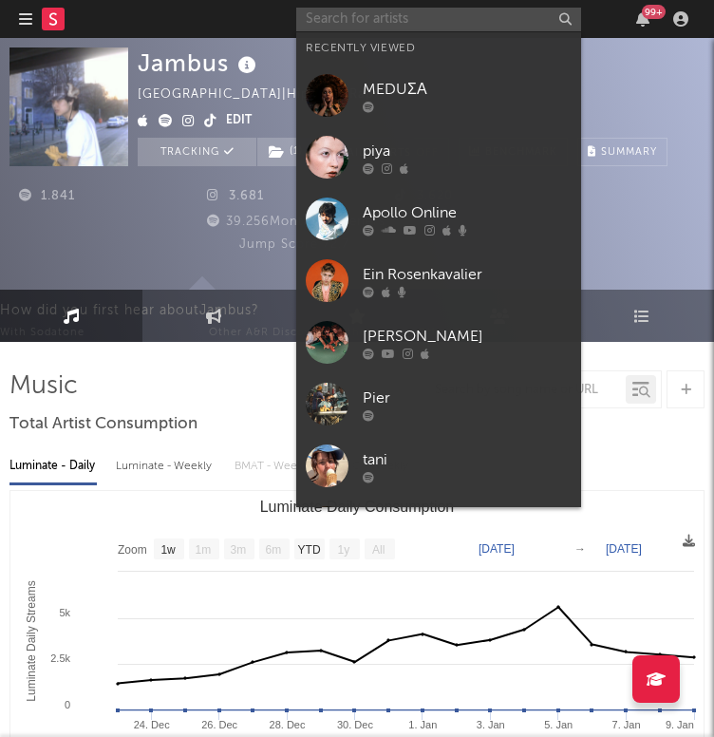
drag, startPoint x: 174, startPoint y: 121, endPoint x: 391, endPoint y: 15, distance: 241.5
click at [391, 15] on input "text" at bounding box center [438, 20] width 285 height 24
paste input "[URL][DOMAIN_NAME][PERSON_NAME]"
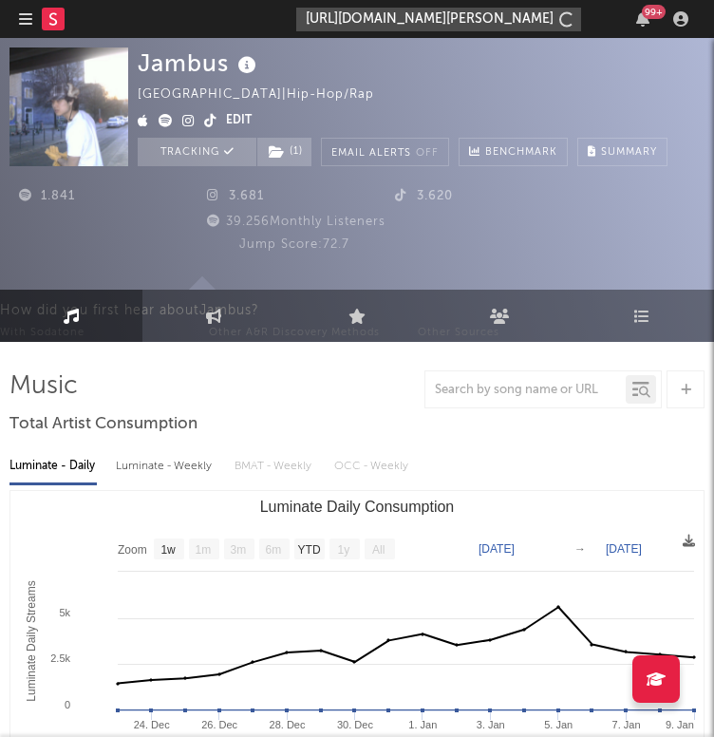
type input "[URL][DOMAIN_NAME][PERSON_NAME]"
click at [353, 18] on input "[URL][DOMAIN_NAME][PERSON_NAME]" at bounding box center [438, 20] width 285 height 24
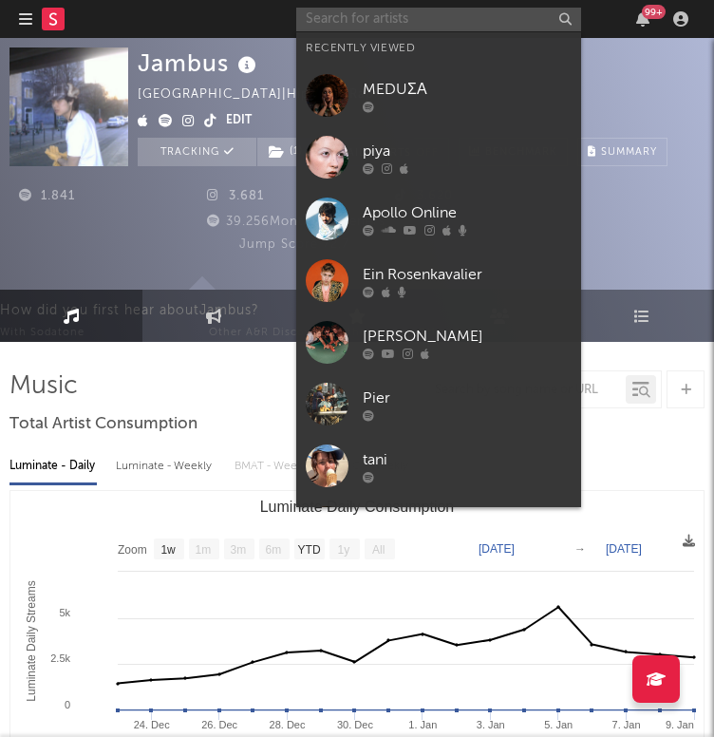
paste input "[URL][DOMAIN_NAME]"
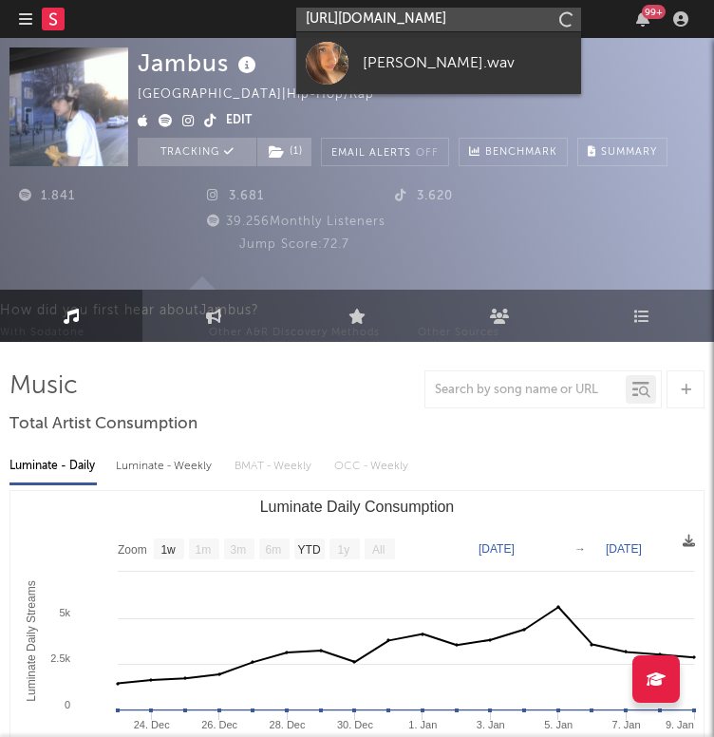
scroll to position [0, 349]
type input "[URL][DOMAIN_NAME]"
click at [463, 88] on div "Jambus [GEOGRAPHIC_DATA] | Hip-Hop/Rap Edit Tracking ( 1 ) Email Alerts Off Ben…" at bounding box center [403, 106] width 530 height 119
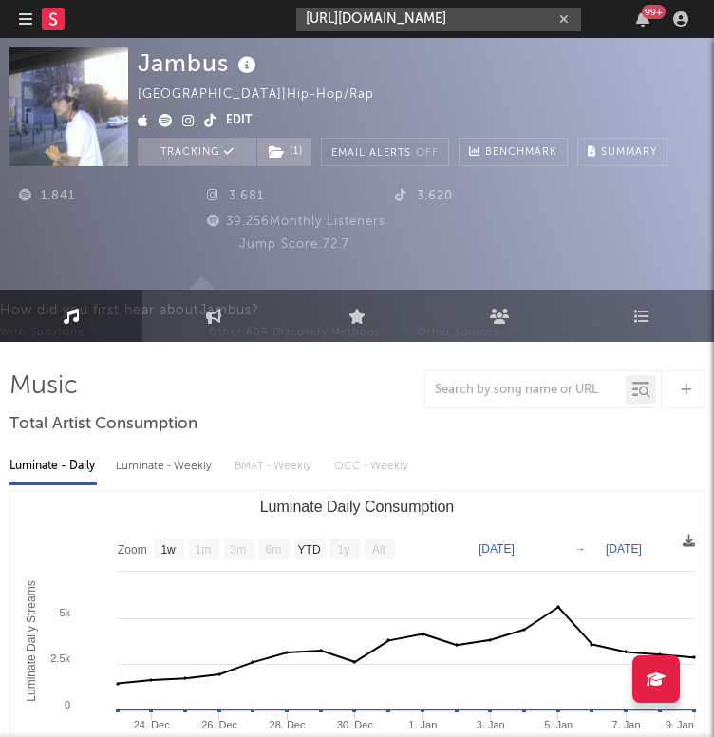
click at [482, 26] on input "[URL][DOMAIN_NAME]" at bounding box center [438, 20] width 285 height 24
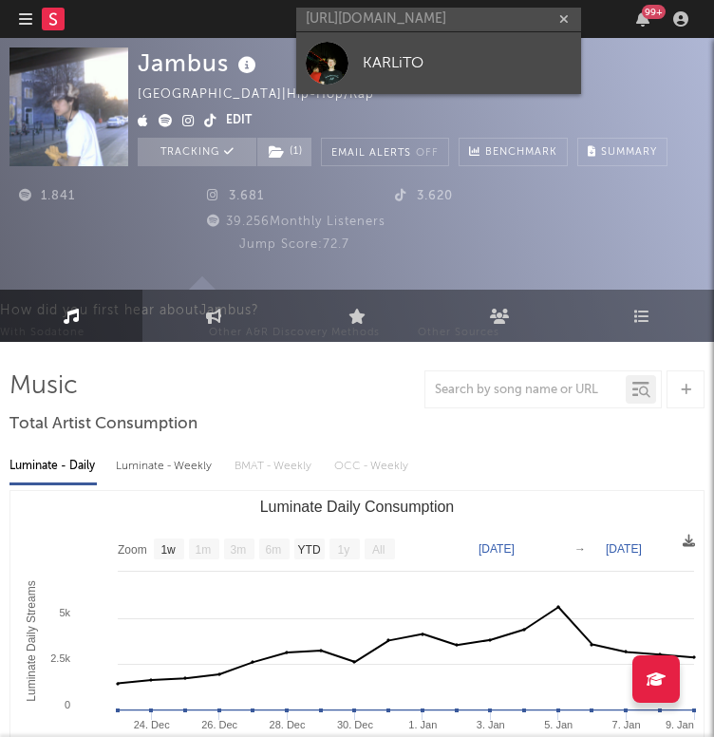
click at [476, 83] on link "KARLiTO" at bounding box center [438, 63] width 285 height 62
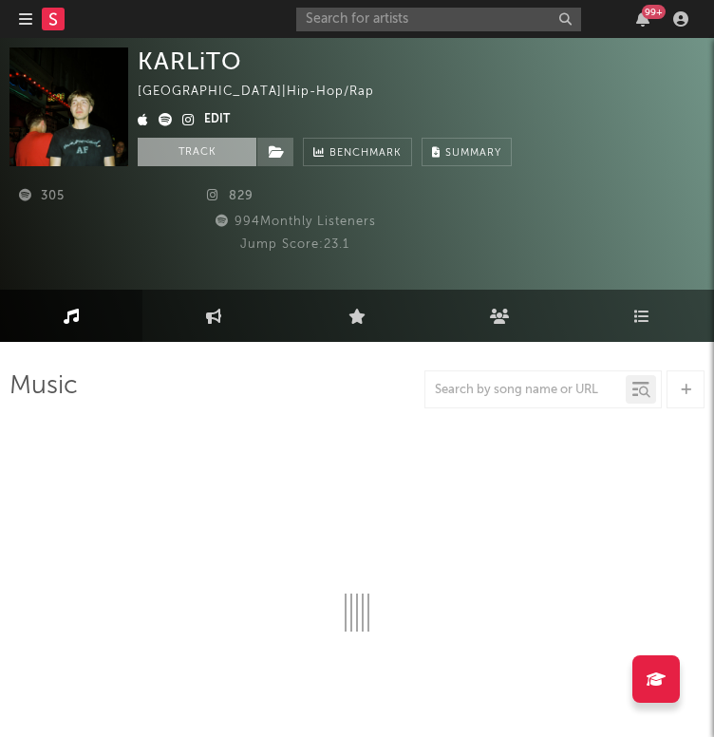
click at [194, 149] on button "Track" at bounding box center [197, 152] width 119 height 28
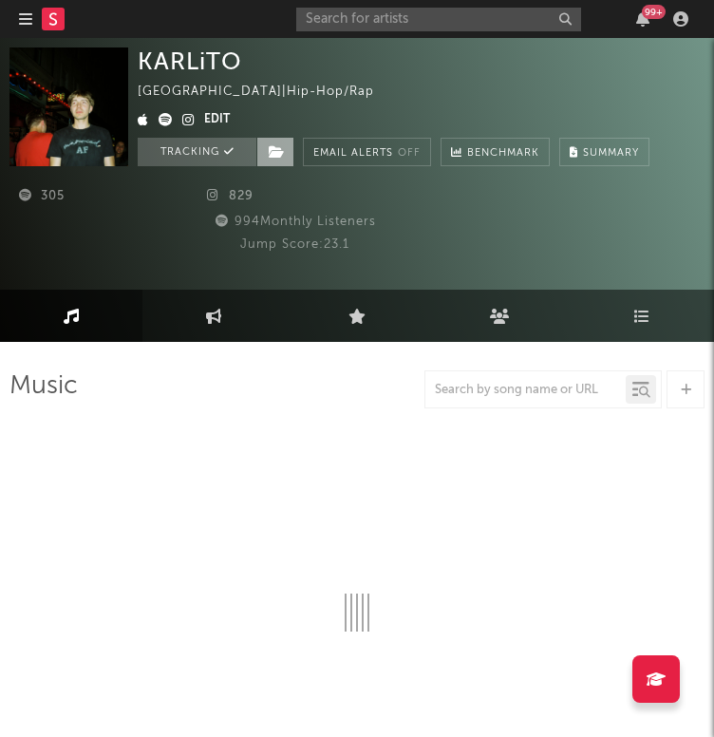
click at [277, 152] on icon at bounding box center [277, 151] width 16 height 13
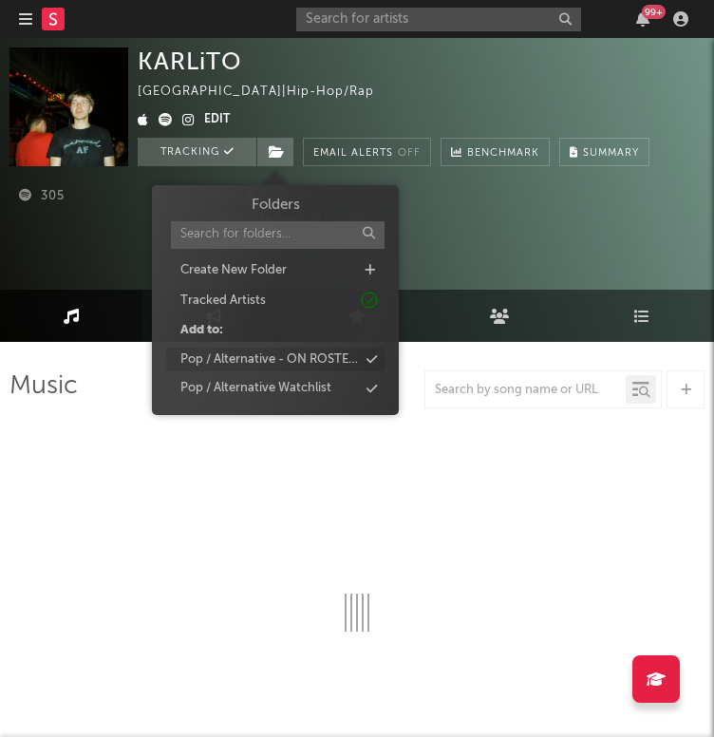
select select "6m"
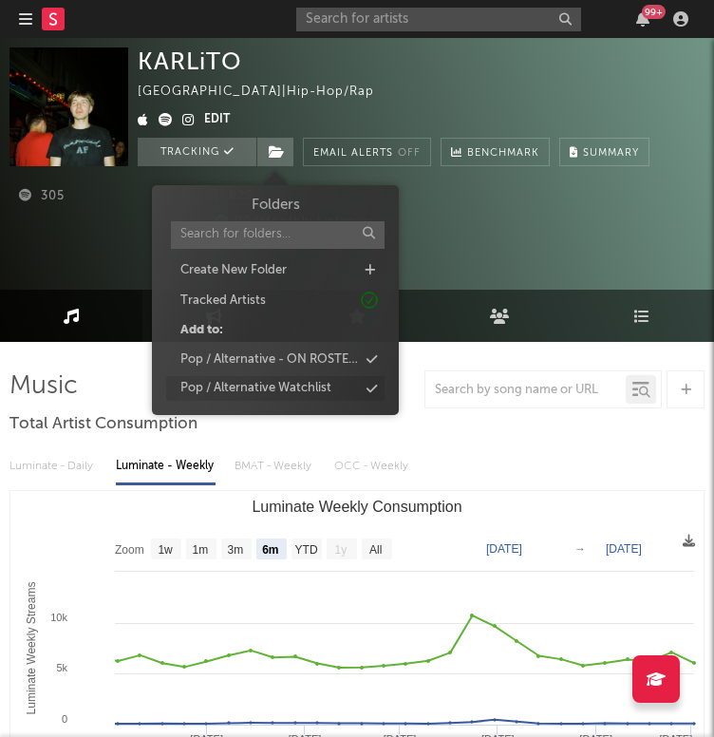
click at [271, 384] on div "Pop / Alternative Watchlist" at bounding box center [255, 388] width 151 height 19
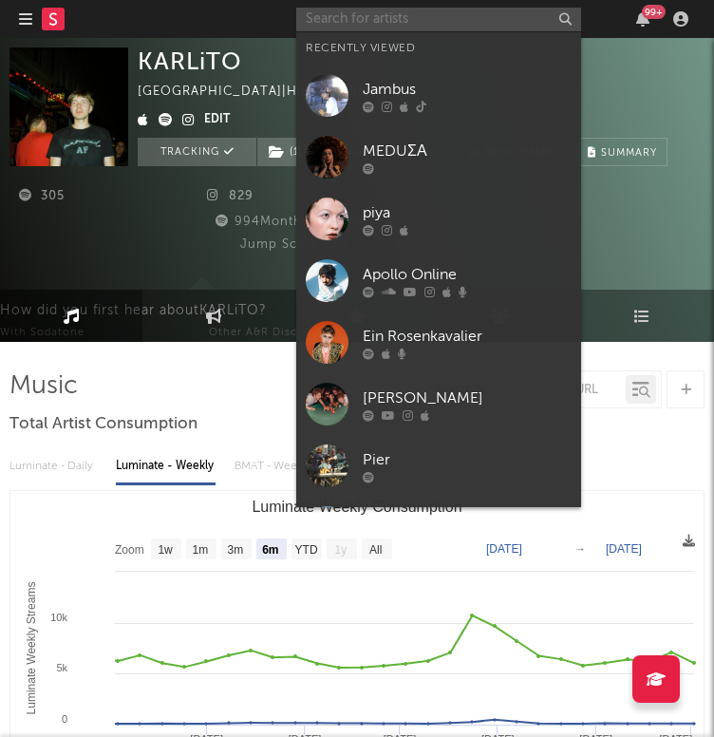
click at [346, 26] on input "text" at bounding box center [438, 20] width 285 height 24
paste input "[URL][DOMAIN_NAME]"
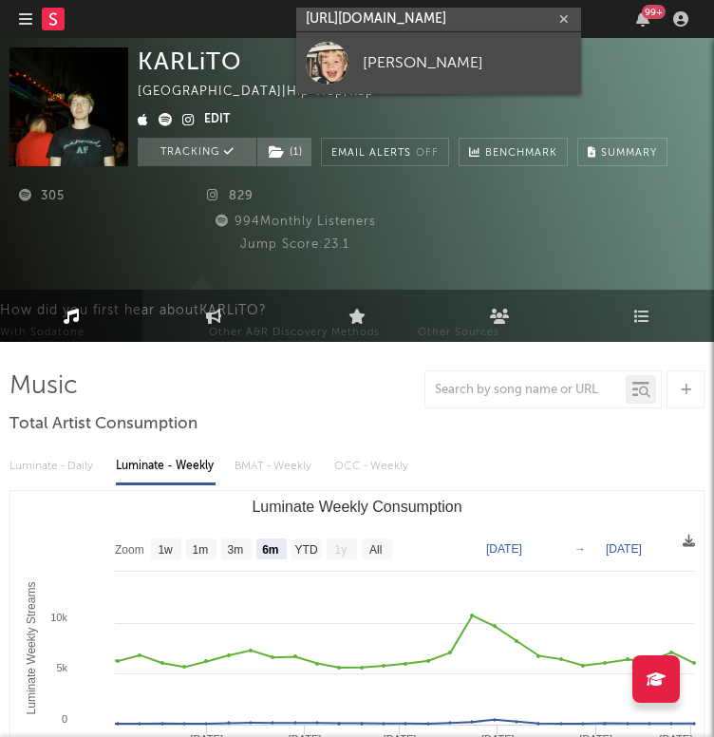
type input "[URL][DOMAIN_NAME]"
click at [349, 56] on link "[PERSON_NAME]" at bounding box center [438, 63] width 285 height 62
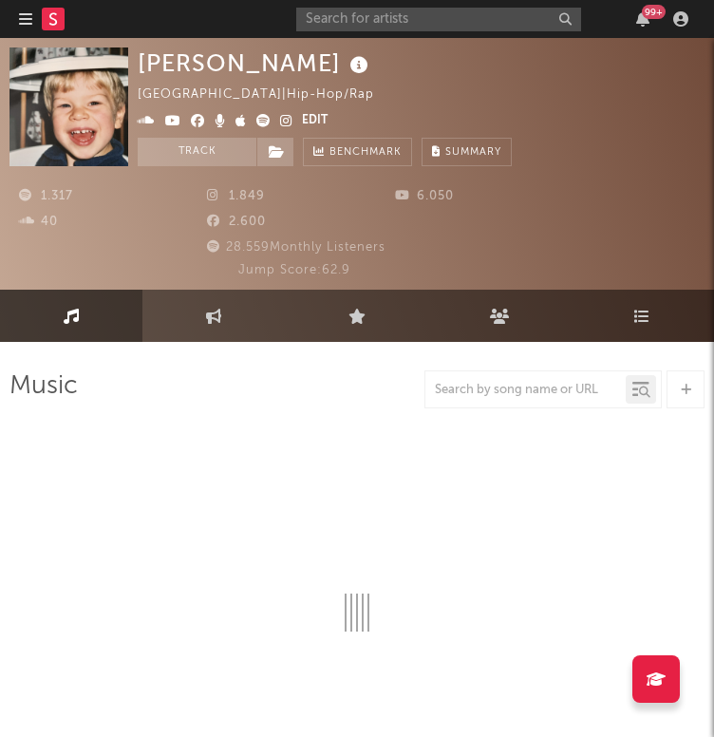
select select "1w"
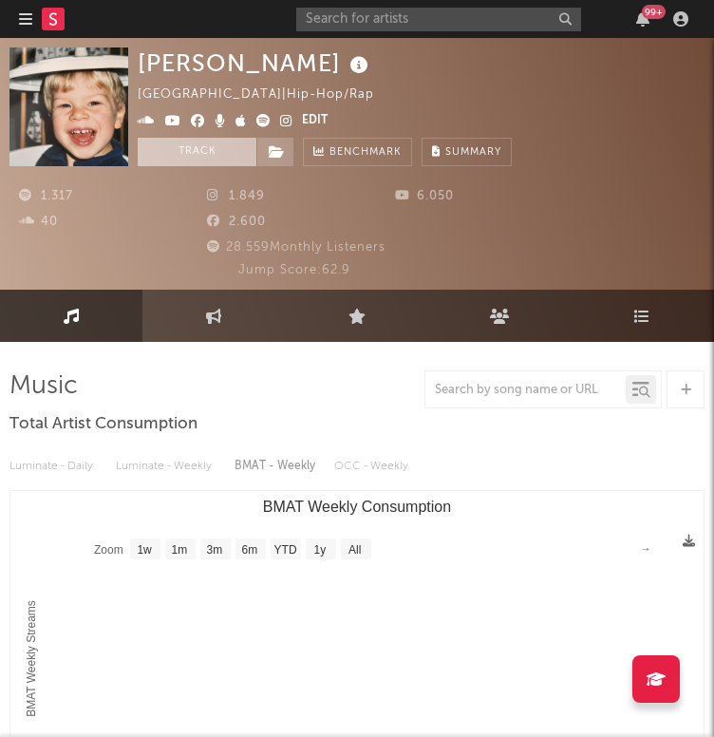
click at [219, 159] on button "Track" at bounding box center [197, 152] width 119 height 28
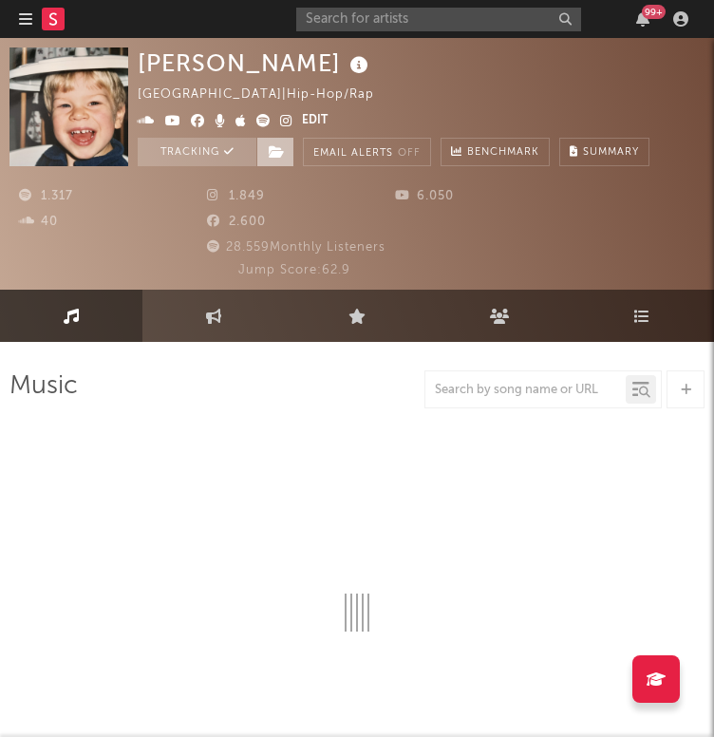
click at [284, 151] on icon at bounding box center [277, 151] width 16 height 13
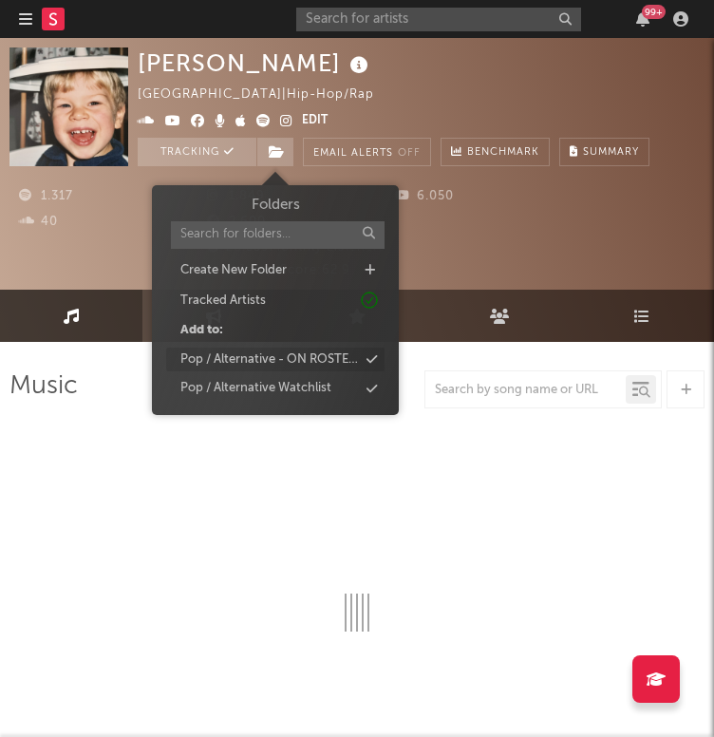
select select "1w"
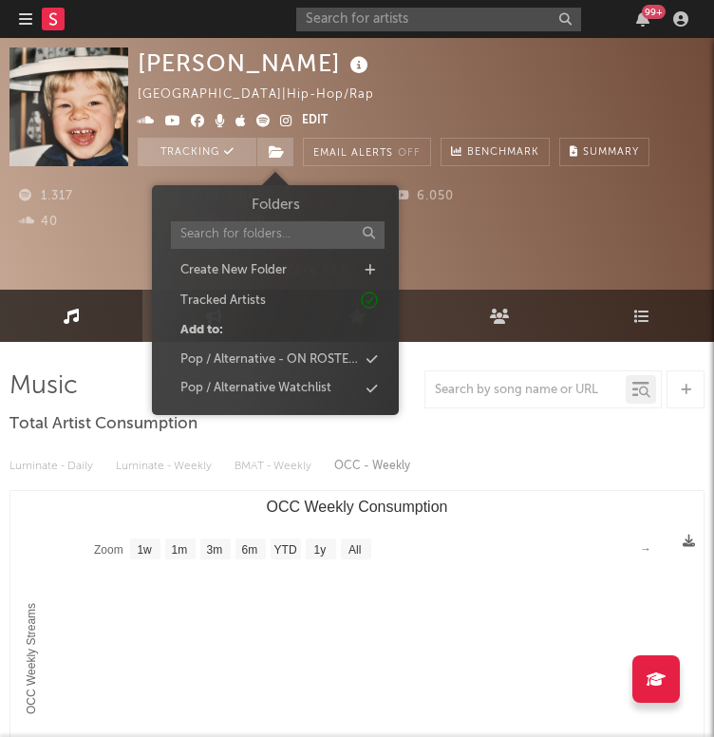
drag, startPoint x: 301, startPoint y: 408, endPoint x: 301, endPoint y: 395, distance: 13.3
click at [301, 406] on div "Folders Create New Folder Tracked Artists Add to: Pop / Alternative - ON ROSTER…" at bounding box center [275, 300] width 247 height 230
click at [301, 386] on div "Pop / Alternative Watchlist" at bounding box center [255, 388] width 151 height 19
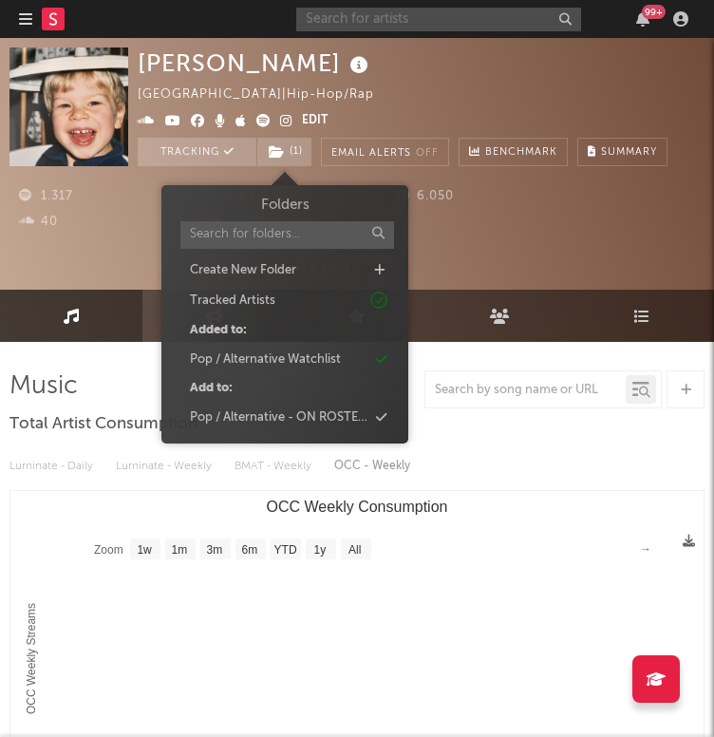
click at [377, 9] on input "text" at bounding box center [438, 20] width 285 height 24
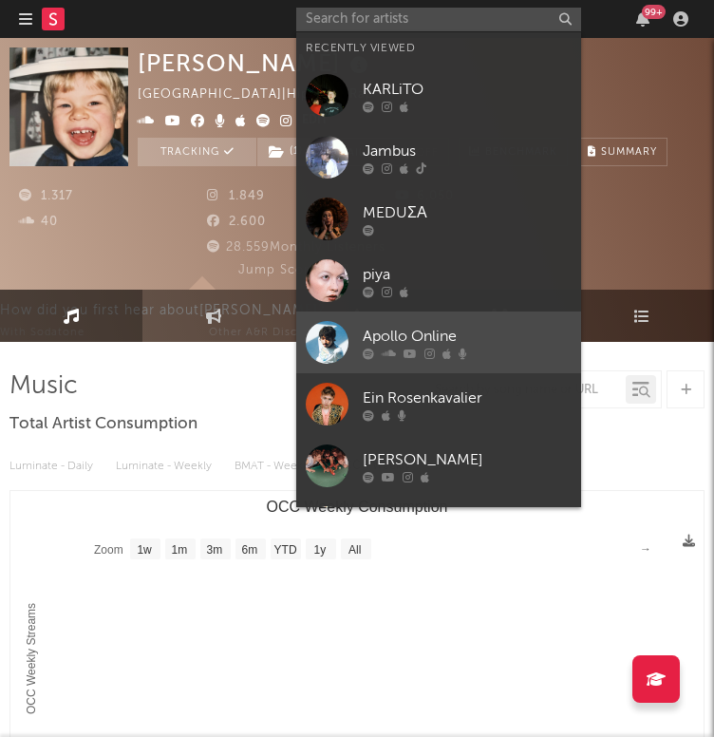
click at [470, 345] on div "Apollo Online" at bounding box center [467, 336] width 209 height 23
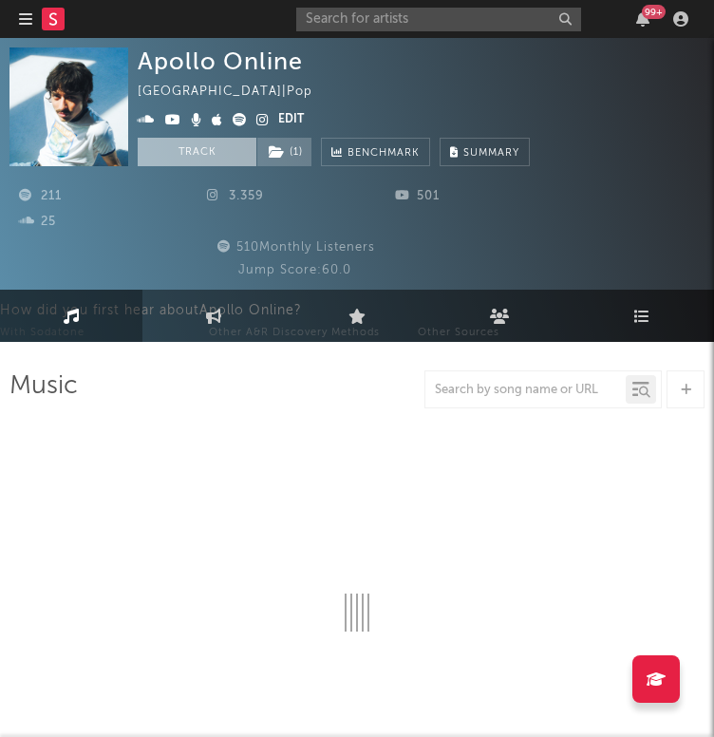
click at [186, 150] on button "Track" at bounding box center [197, 152] width 119 height 28
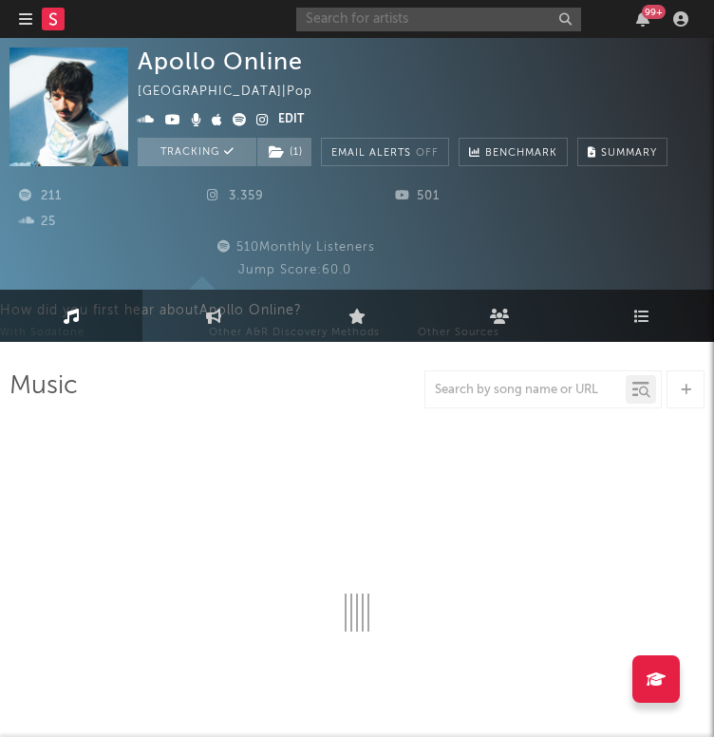
click at [396, 24] on input "text" at bounding box center [438, 20] width 285 height 24
select select "1w"
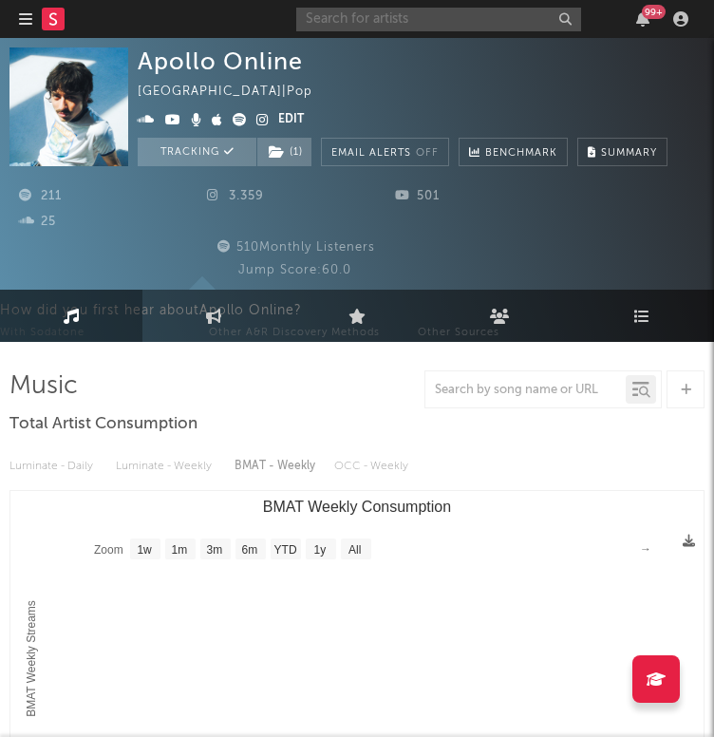
click at [384, 21] on input "text" at bounding box center [438, 20] width 285 height 24
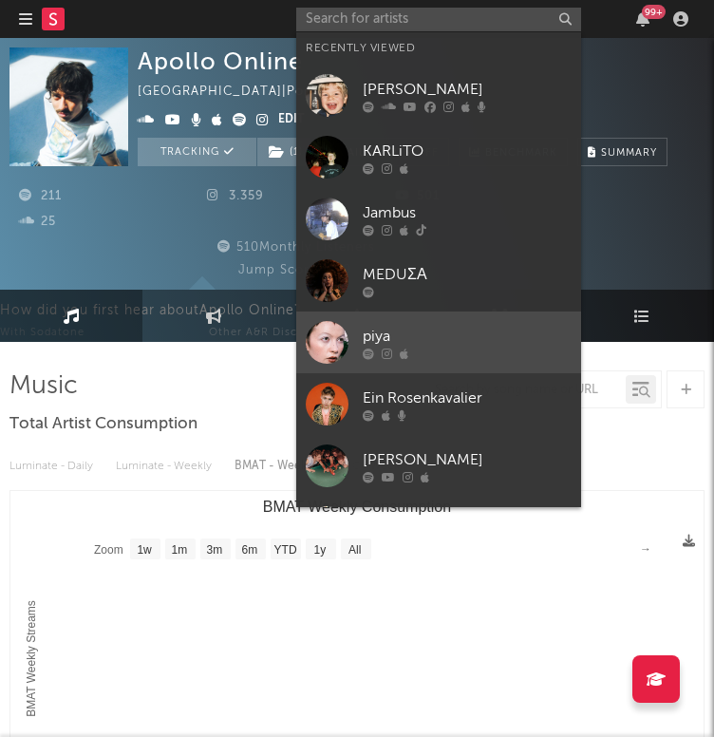
click at [449, 345] on div "piya" at bounding box center [467, 336] width 209 height 23
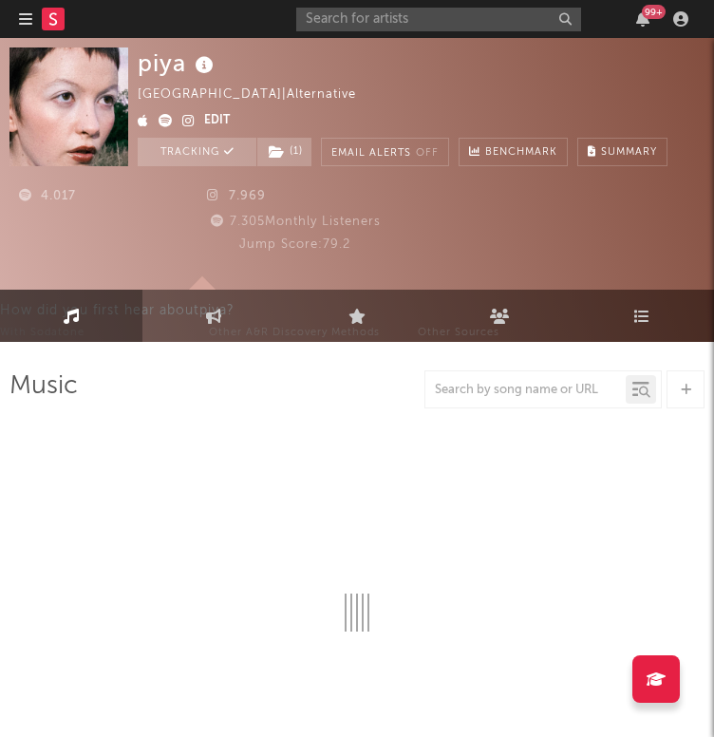
select select "1w"
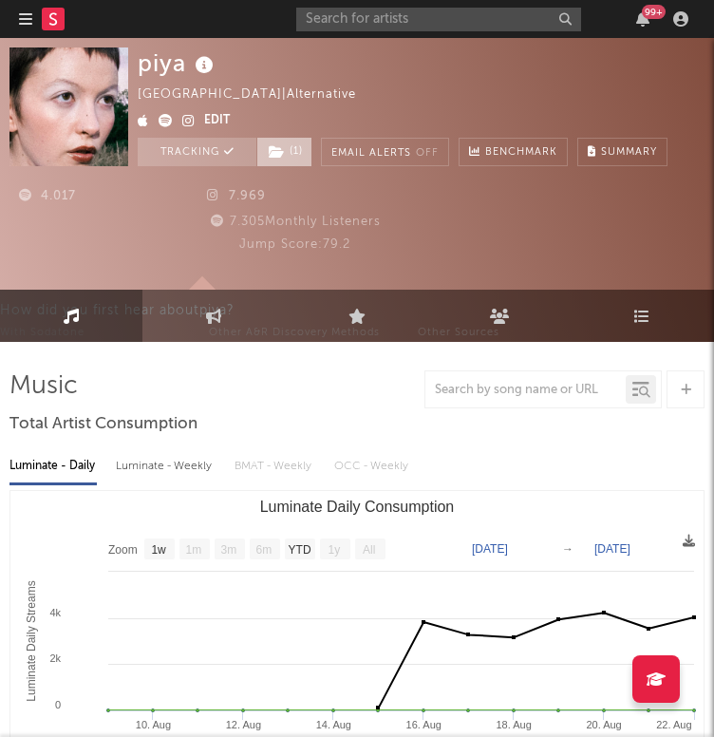
click at [300, 146] on span "( 1 )" at bounding box center [284, 152] width 56 height 28
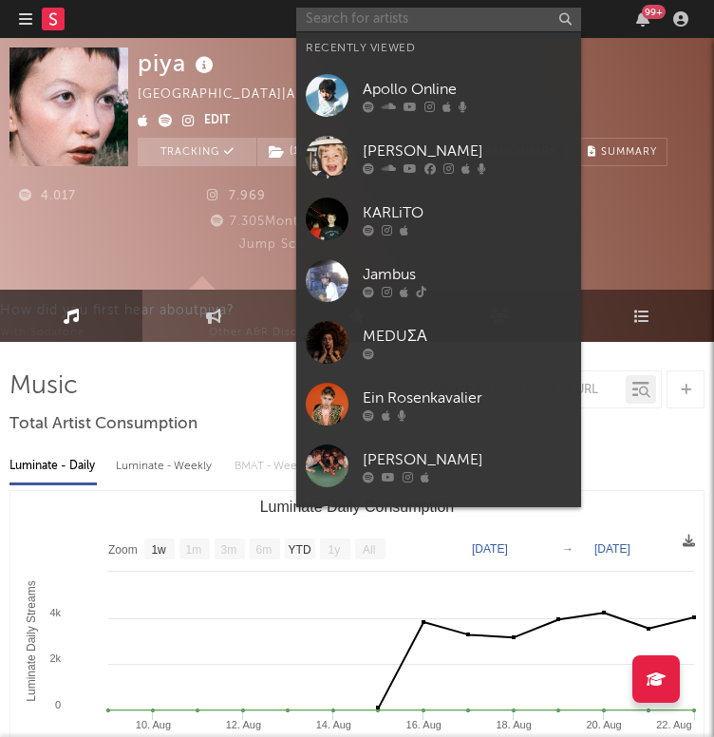
click at [393, 21] on input "text" at bounding box center [438, 20] width 285 height 24
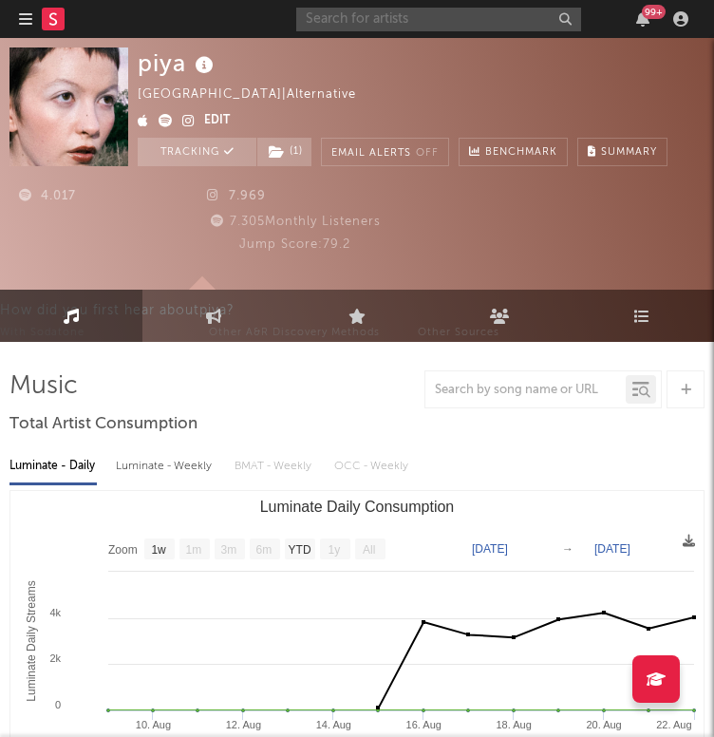
click at [391, 18] on input "text" at bounding box center [438, 20] width 285 height 24
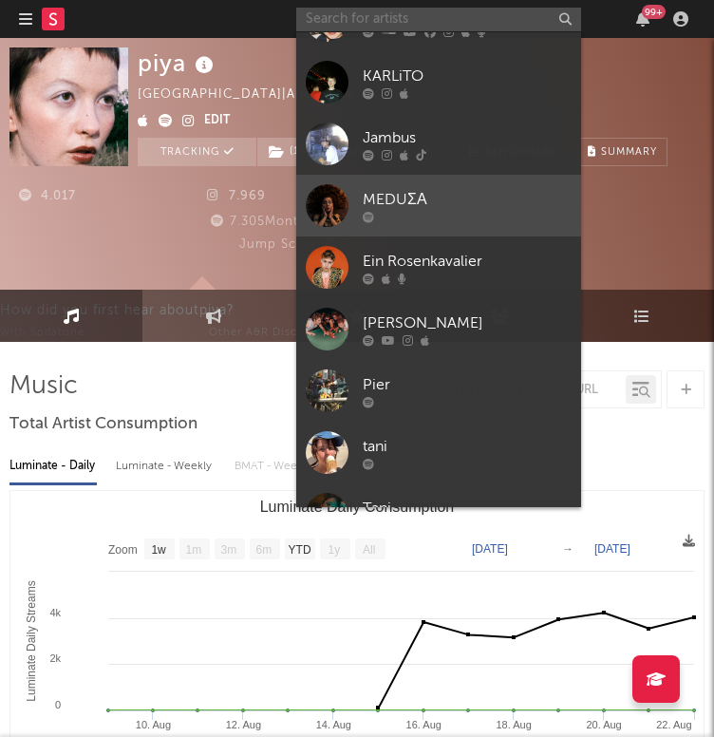
scroll to position [175, 0]
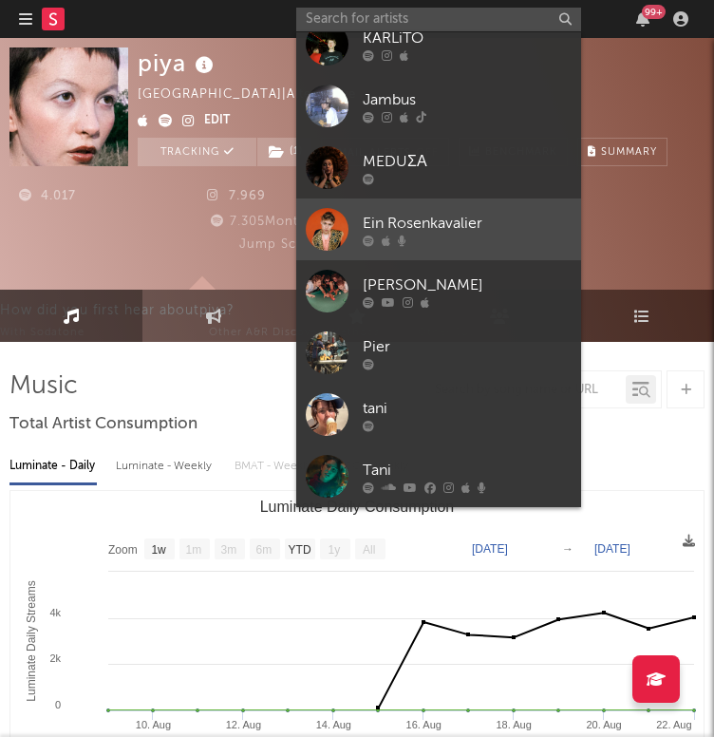
click at [449, 218] on div "Ein Rosenkavalier" at bounding box center [467, 223] width 209 height 23
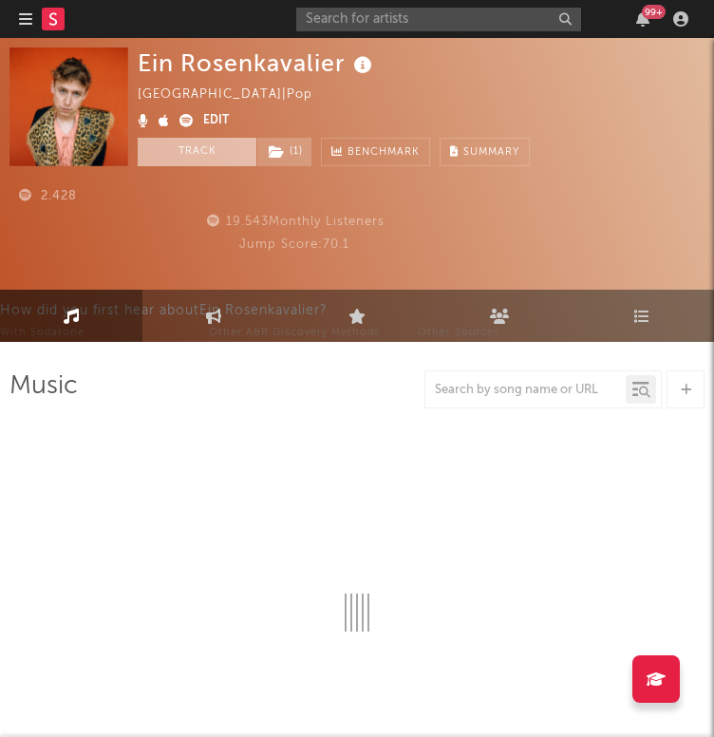
select select "6m"
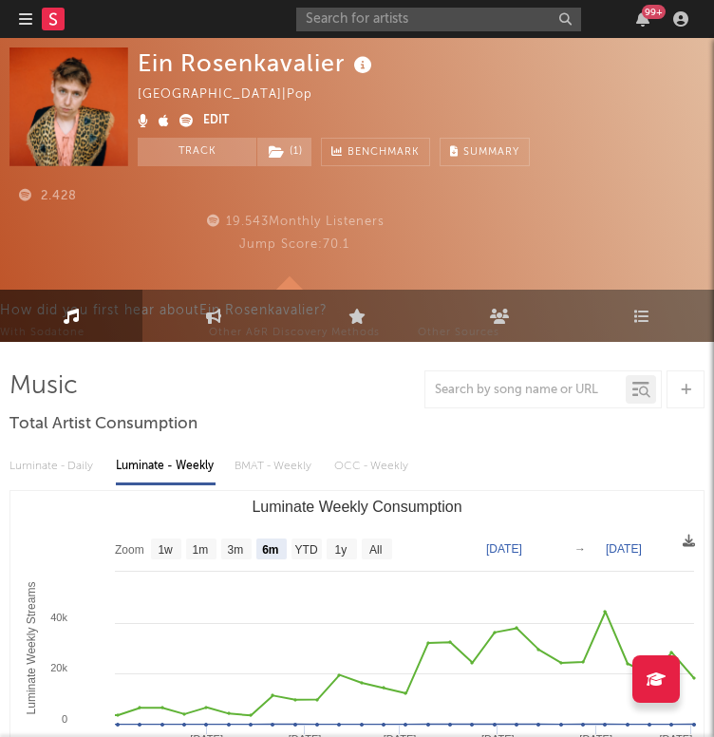
click at [186, 168] on div "2.428 19.543 Monthly Listeners Jump Score: 70.1" at bounding box center [356, 223] width 695 height 114
click at [192, 142] on button "Track" at bounding box center [197, 152] width 119 height 28
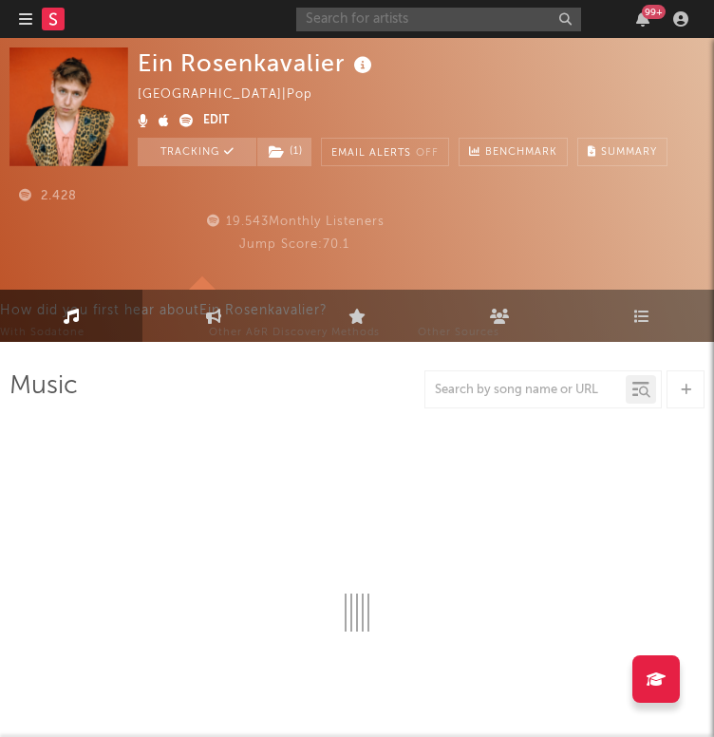
select select "6m"
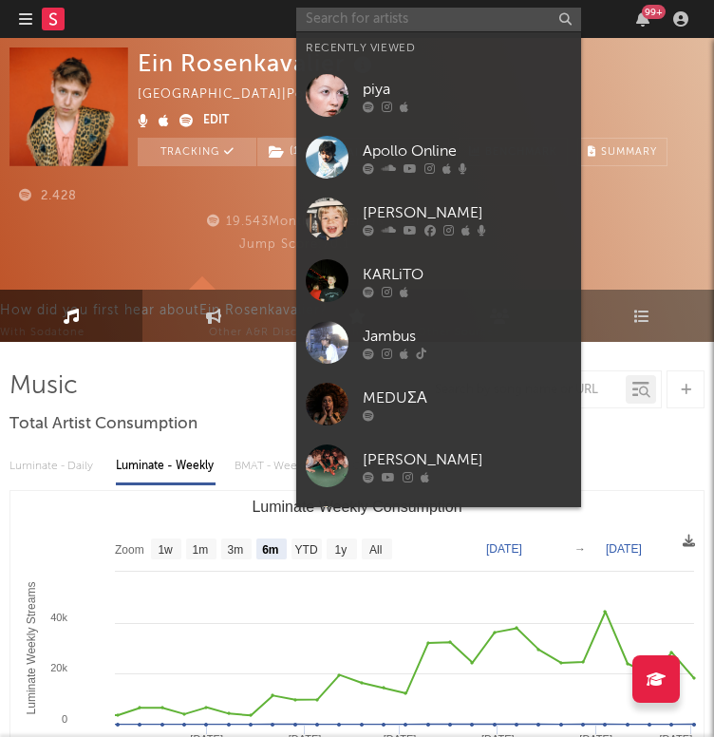
click at [401, 20] on input "text" at bounding box center [438, 20] width 285 height 24
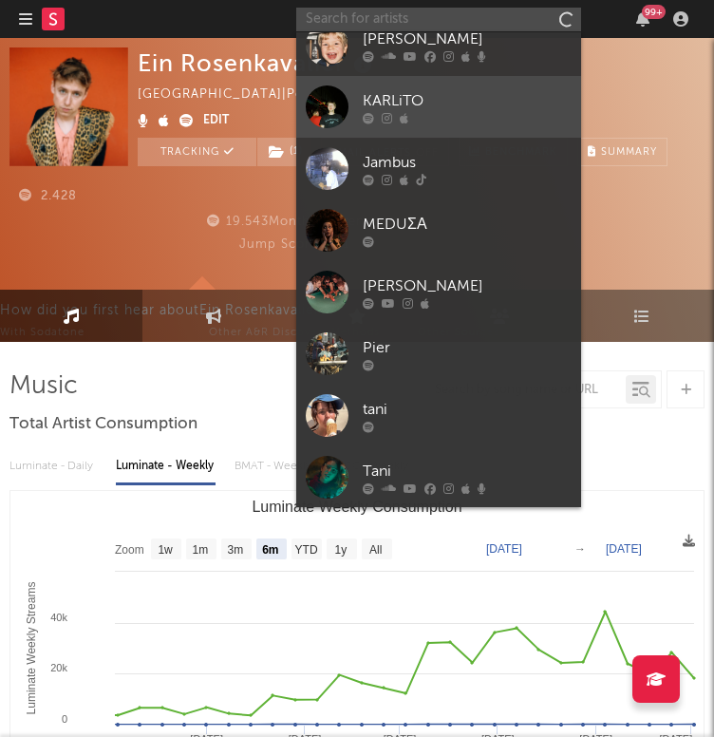
scroll to position [175, 0]
click at [417, 272] on link "[PERSON_NAME]" at bounding box center [438, 291] width 285 height 62
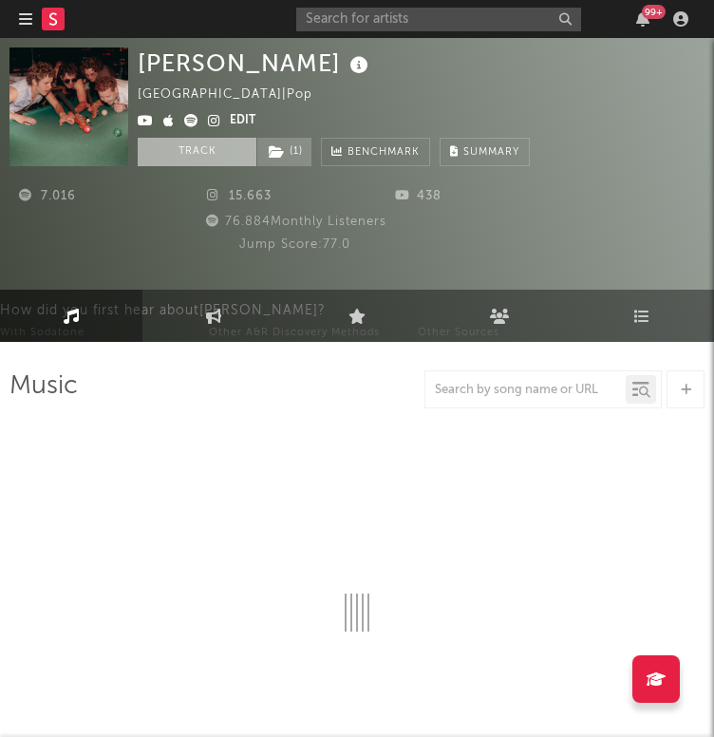
select select "1w"
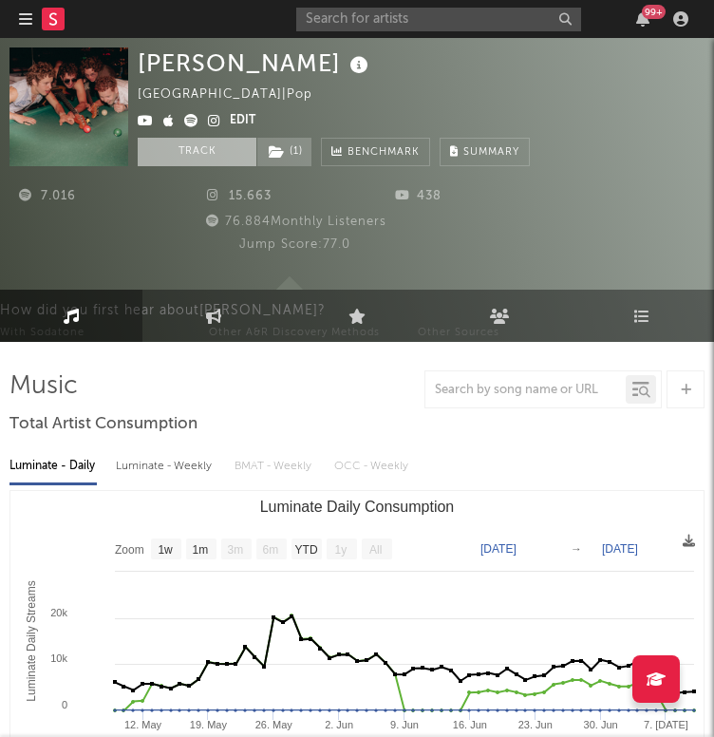
click at [186, 159] on button "Track" at bounding box center [197, 152] width 119 height 28
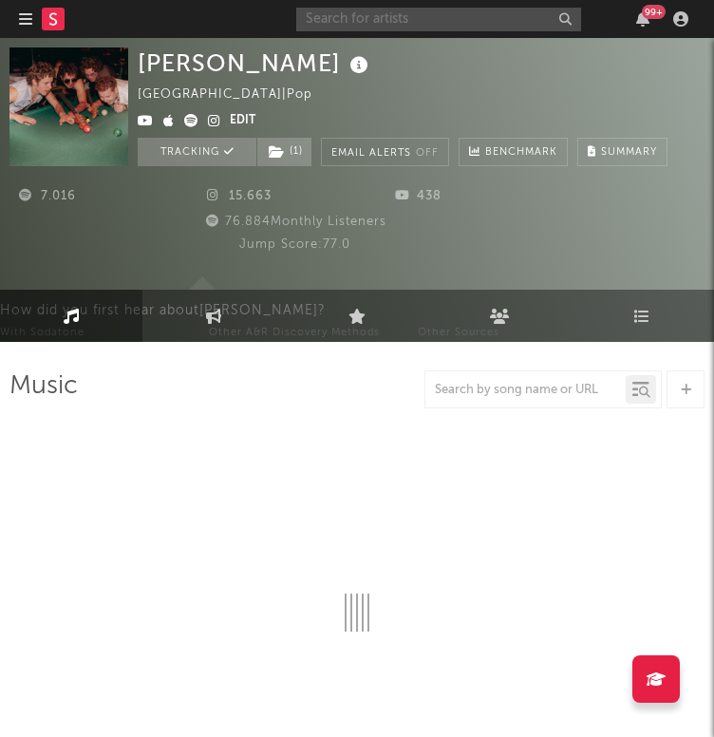
click at [410, 25] on input "text" at bounding box center [438, 20] width 285 height 24
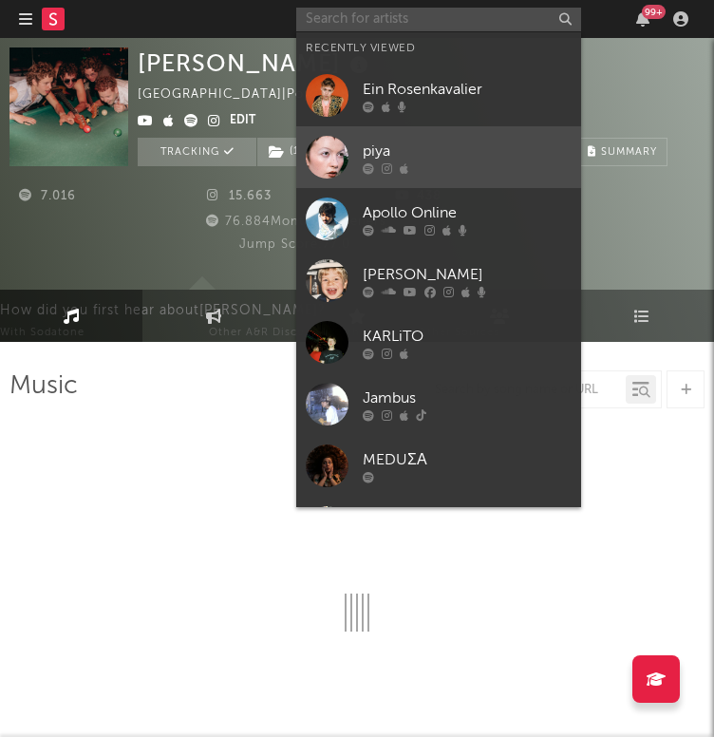
select select "1w"
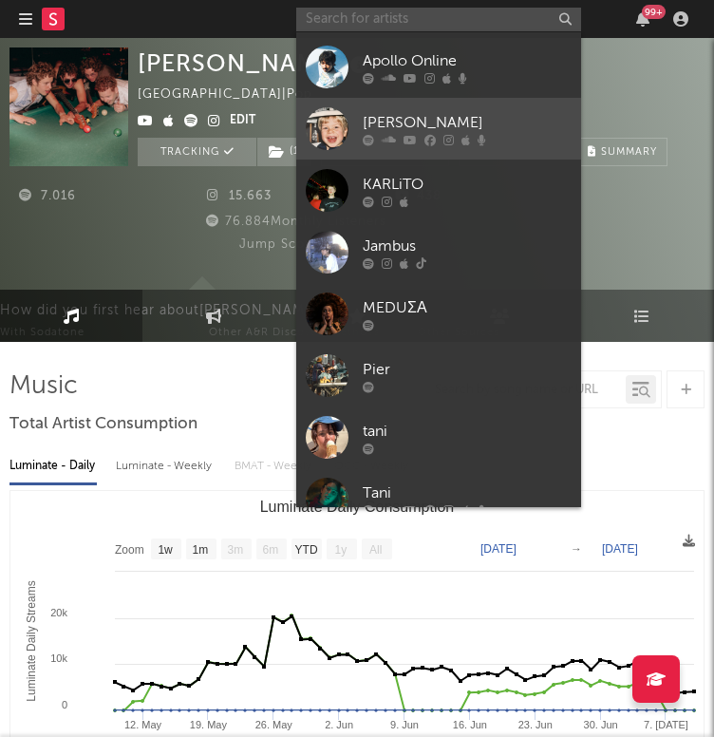
scroll to position [175, 0]
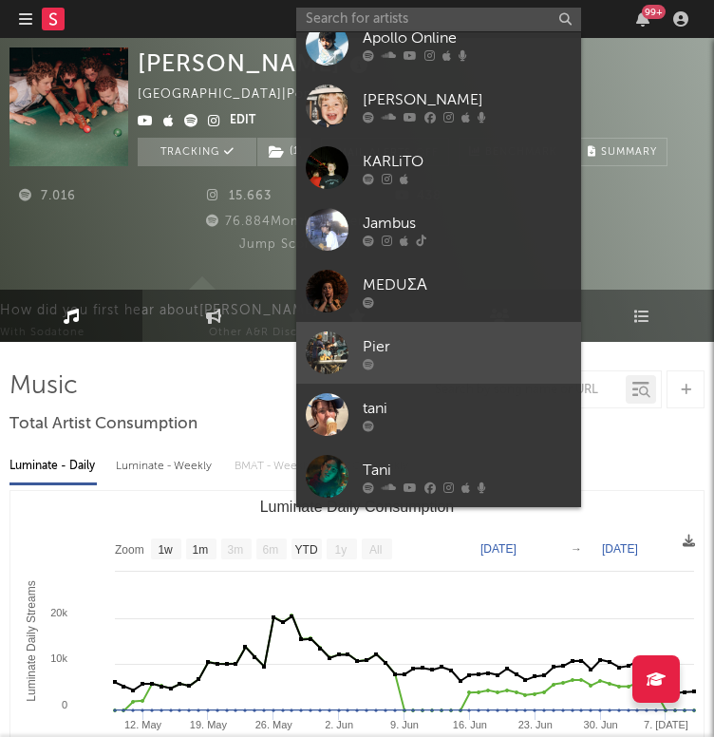
click at [437, 341] on div "Pier" at bounding box center [467, 346] width 209 height 23
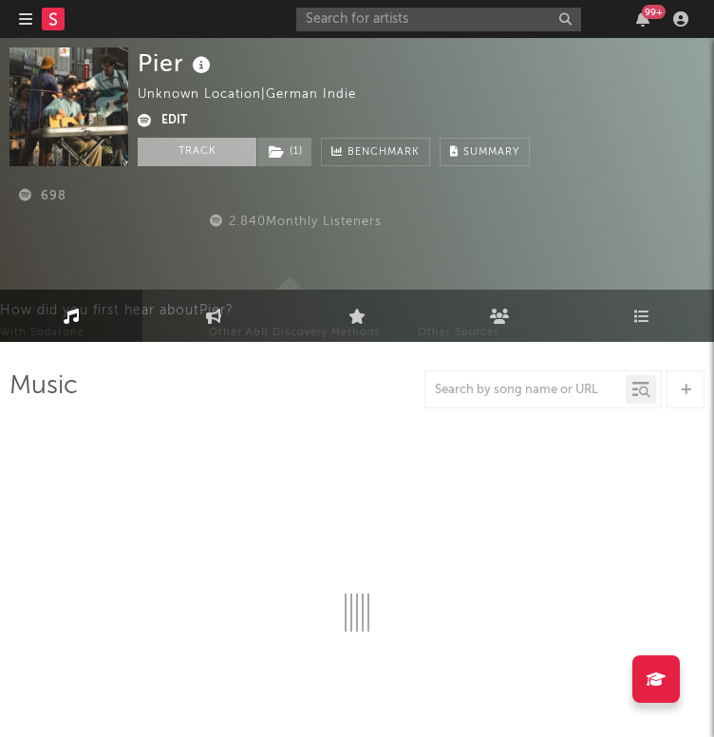
click at [212, 150] on button "Track" at bounding box center [197, 152] width 119 height 28
click at [407, 17] on input "text" at bounding box center [438, 20] width 285 height 24
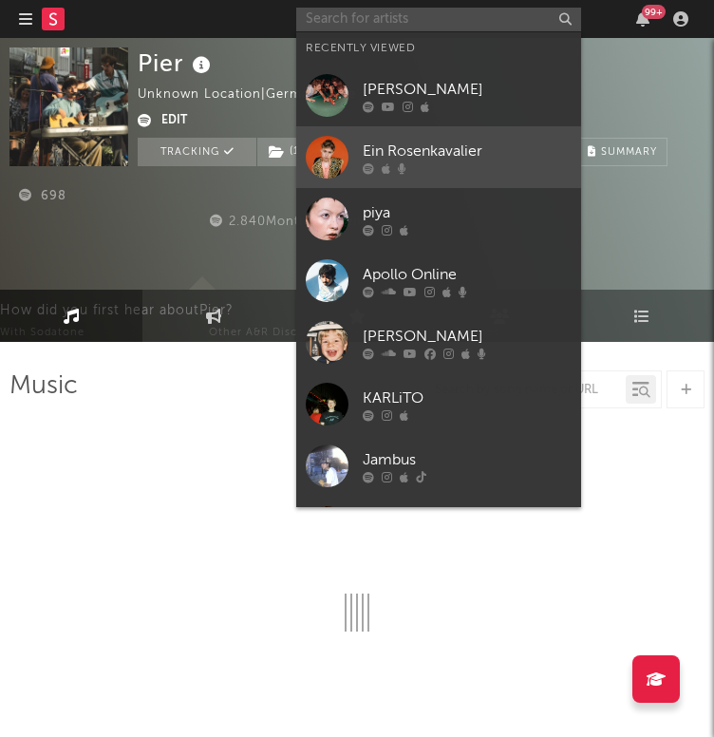
select select "1w"
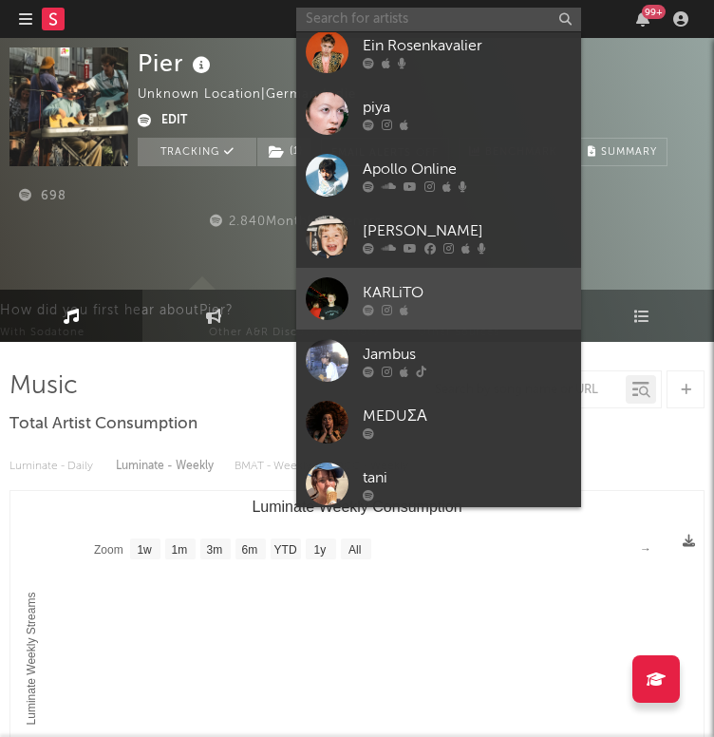
scroll to position [175, 0]
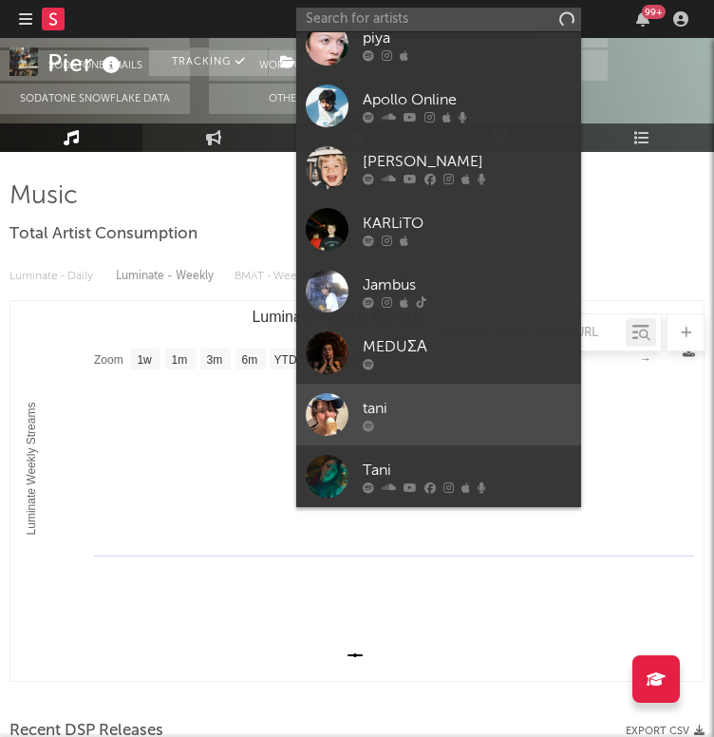
click at [454, 406] on div "tani" at bounding box center [467, 408] width 209 height 23
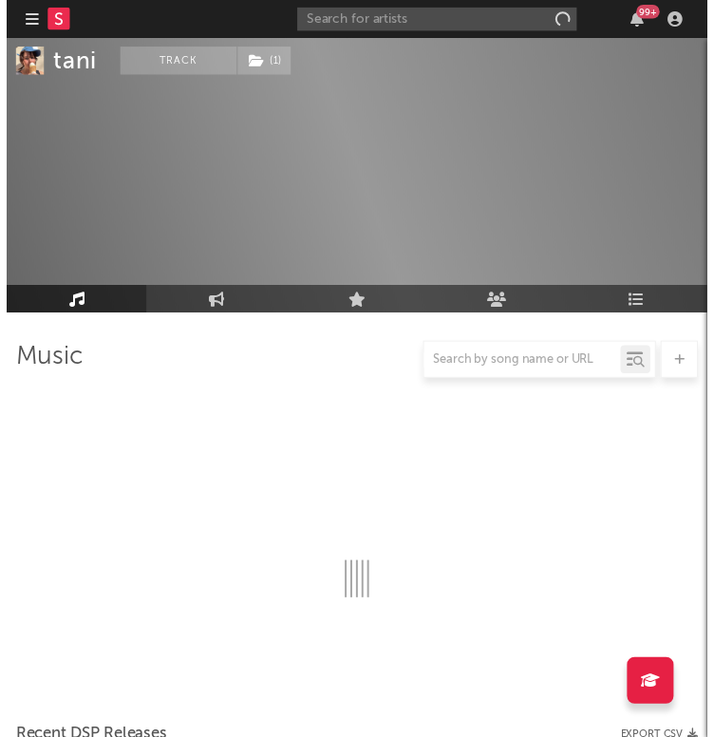
scroll to position [190, 0]
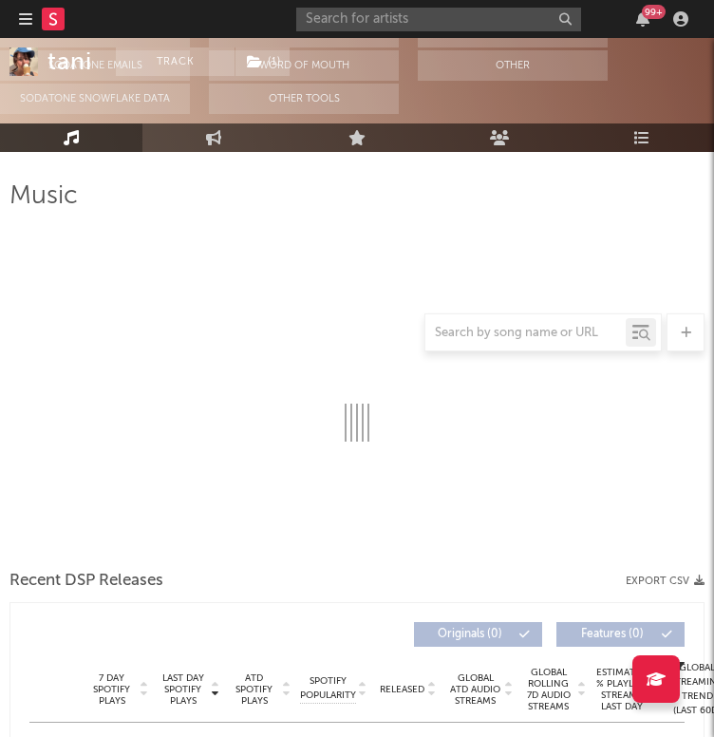
select select "1w"
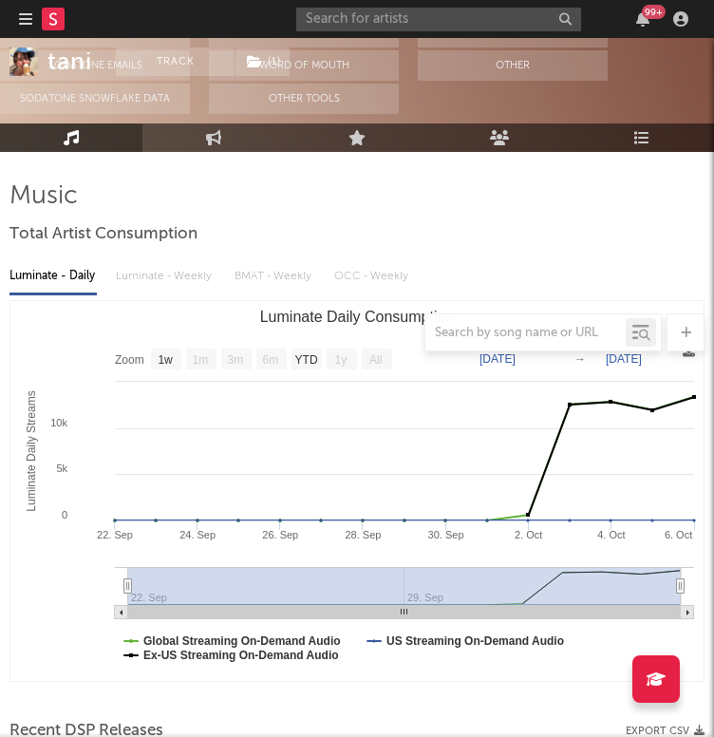
scroll to position [0, 0]
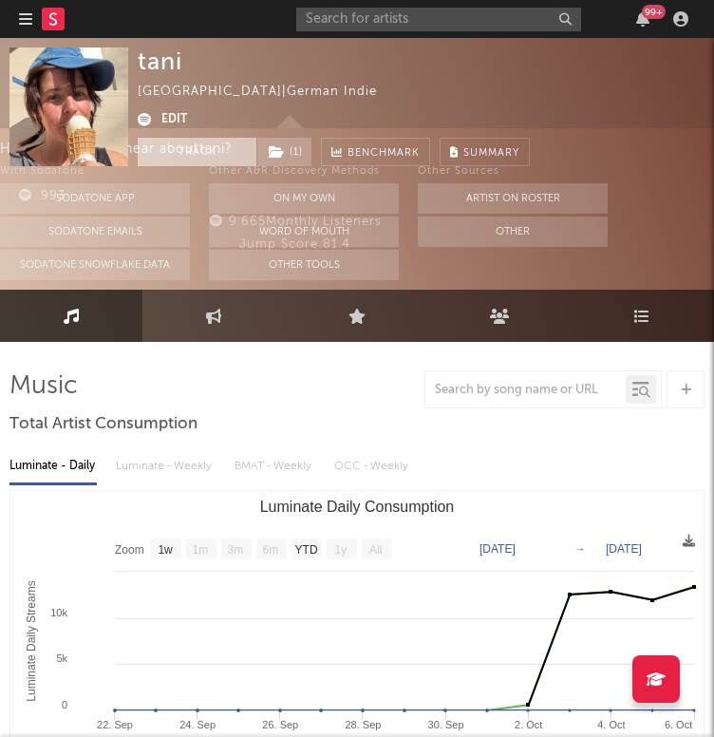
click at [202, 145] on button "Track" at bounding box center [197, 152] width 119 height 28
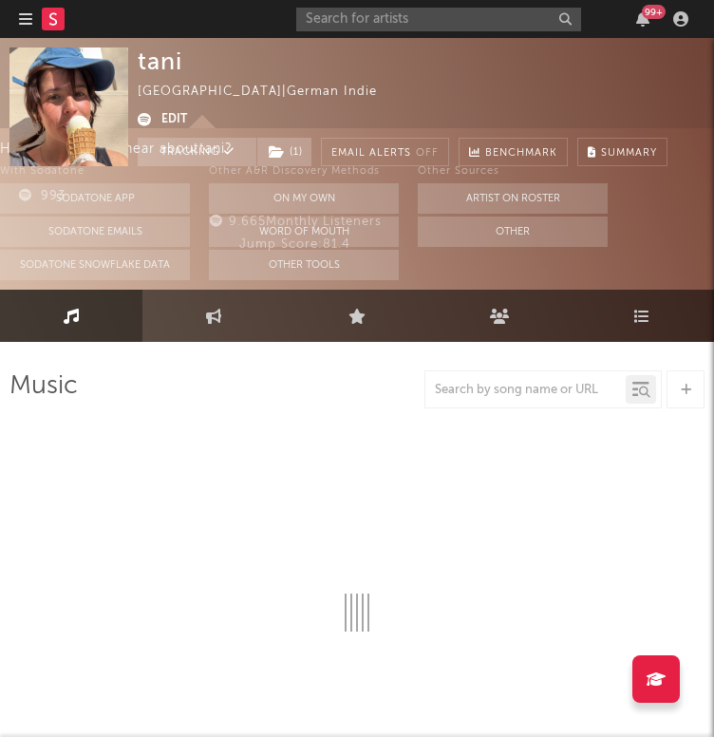
select select "1w"
